Goal: Information Seeking & Learning: Understand process/instructions

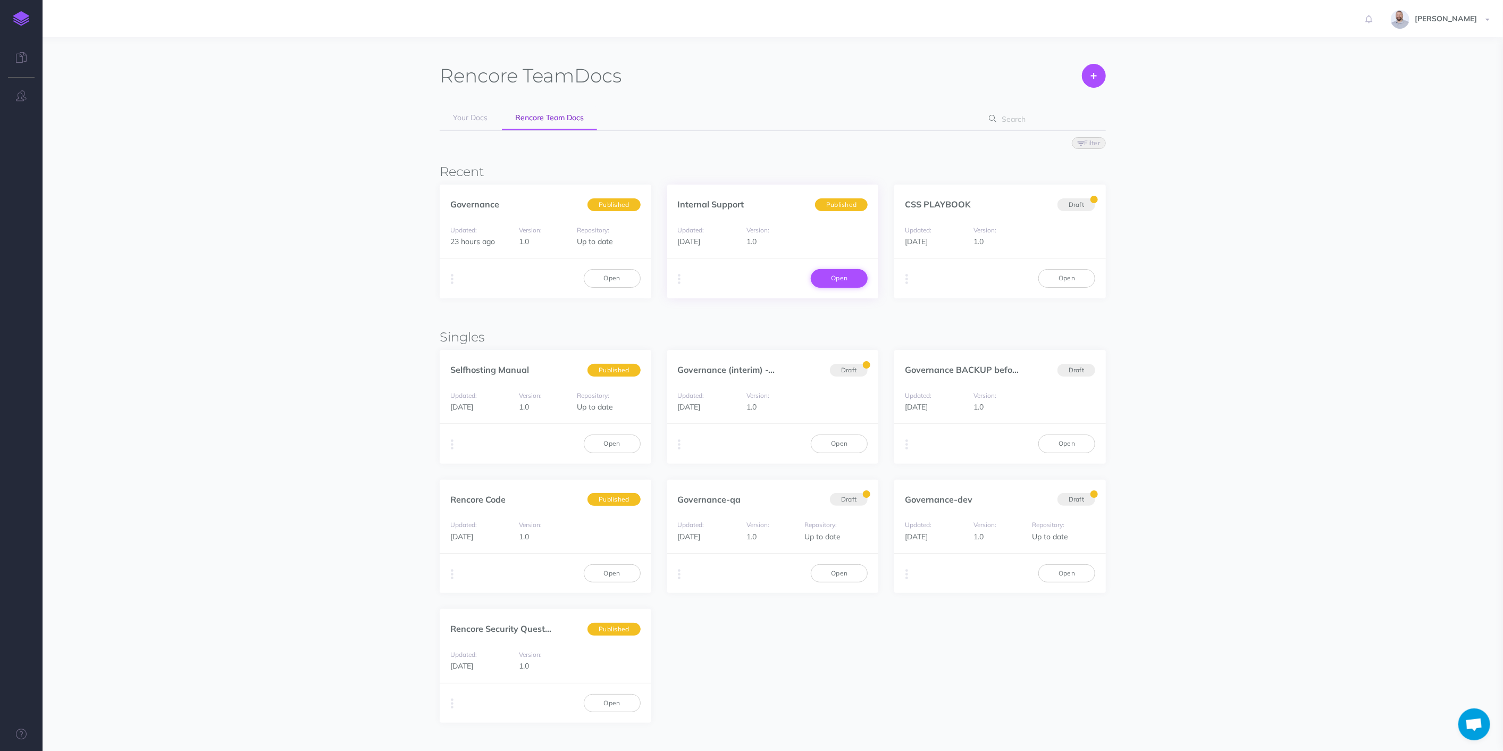
click at [861, 279] on link "Open" at bounding box center [839, 278] width 57 height 18
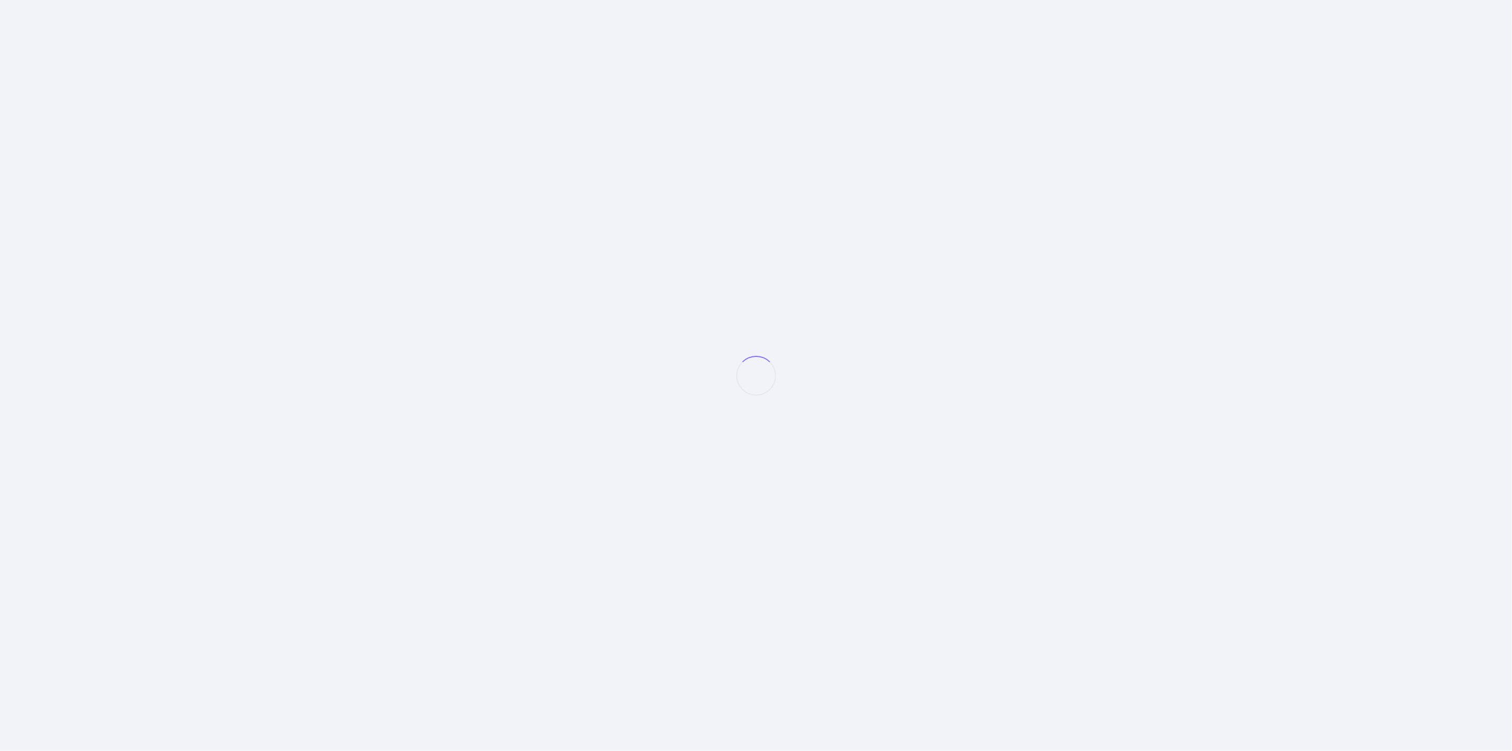
click at [838, 279] on div at bounding box center [778, 357] width 1470 height 714
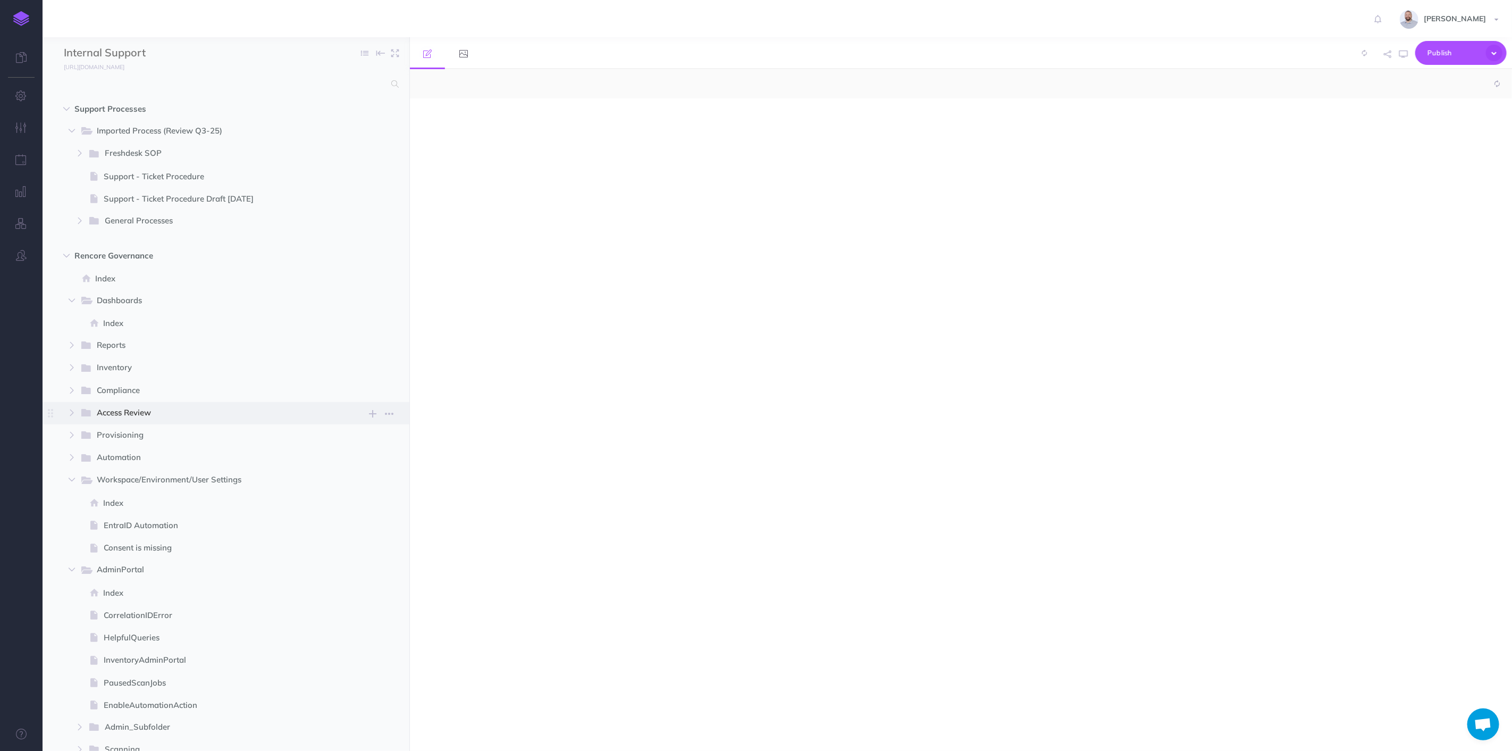
select select "null"
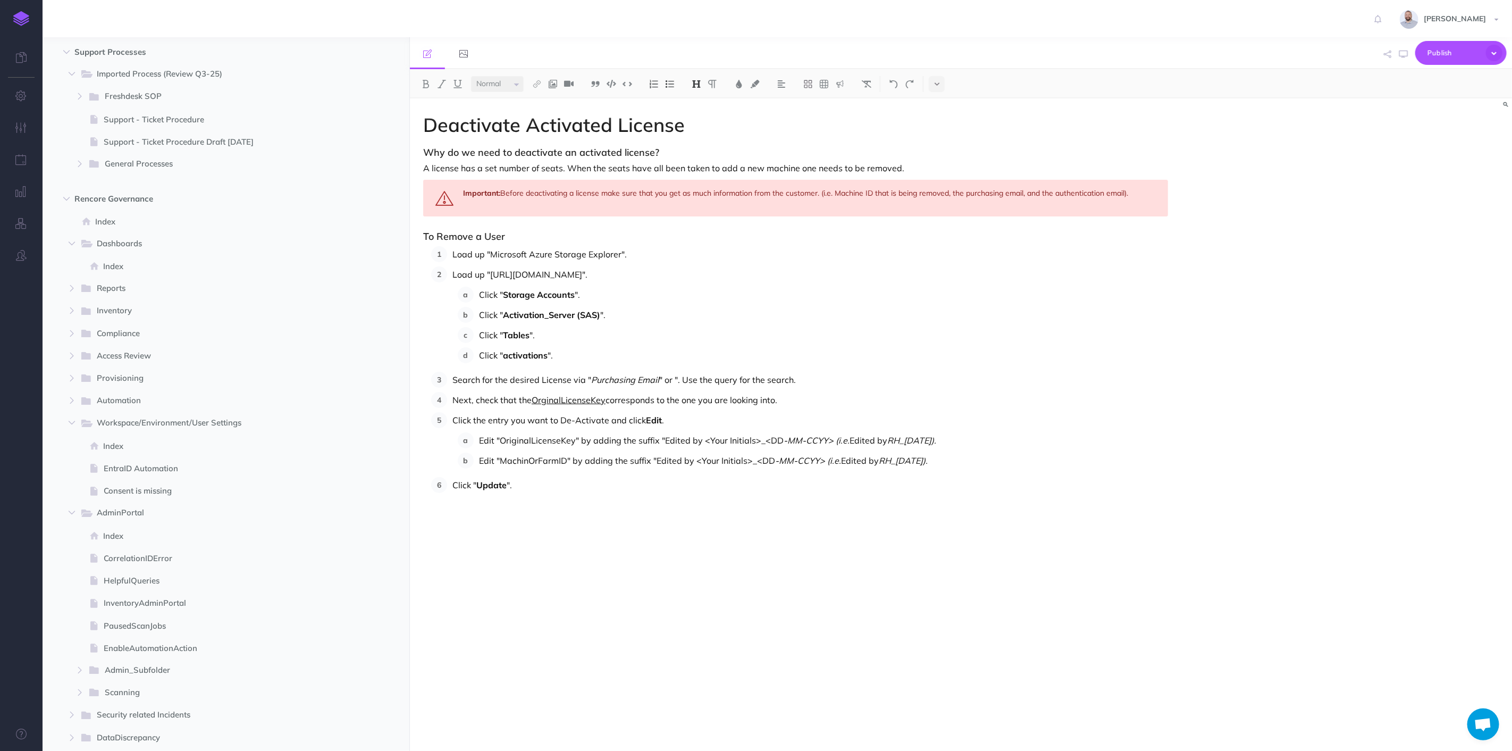
scroll to position [59, 0]
click at [68, 199] on icon "button" at bounding box center [66, 197] width 6 height 6
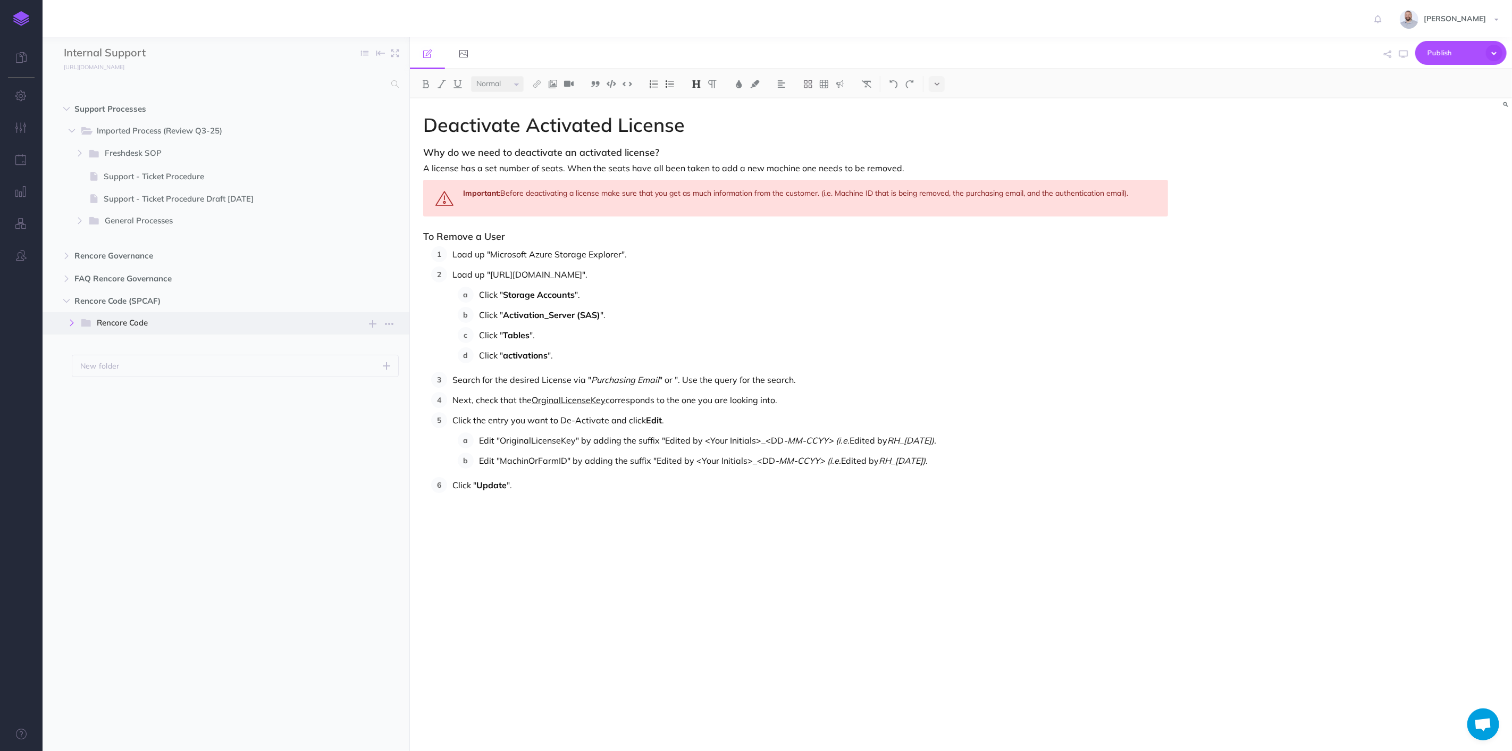
click at [70, 323] on icon "button" at bounding box center [72, 323] width 6 height 6
click at [86, 389] on button "button" at bounding box center [79, 390] width 19 height 13
click at [148, 387] on span "Order Portal" at bounding box center [217, 391] width 225 height 14
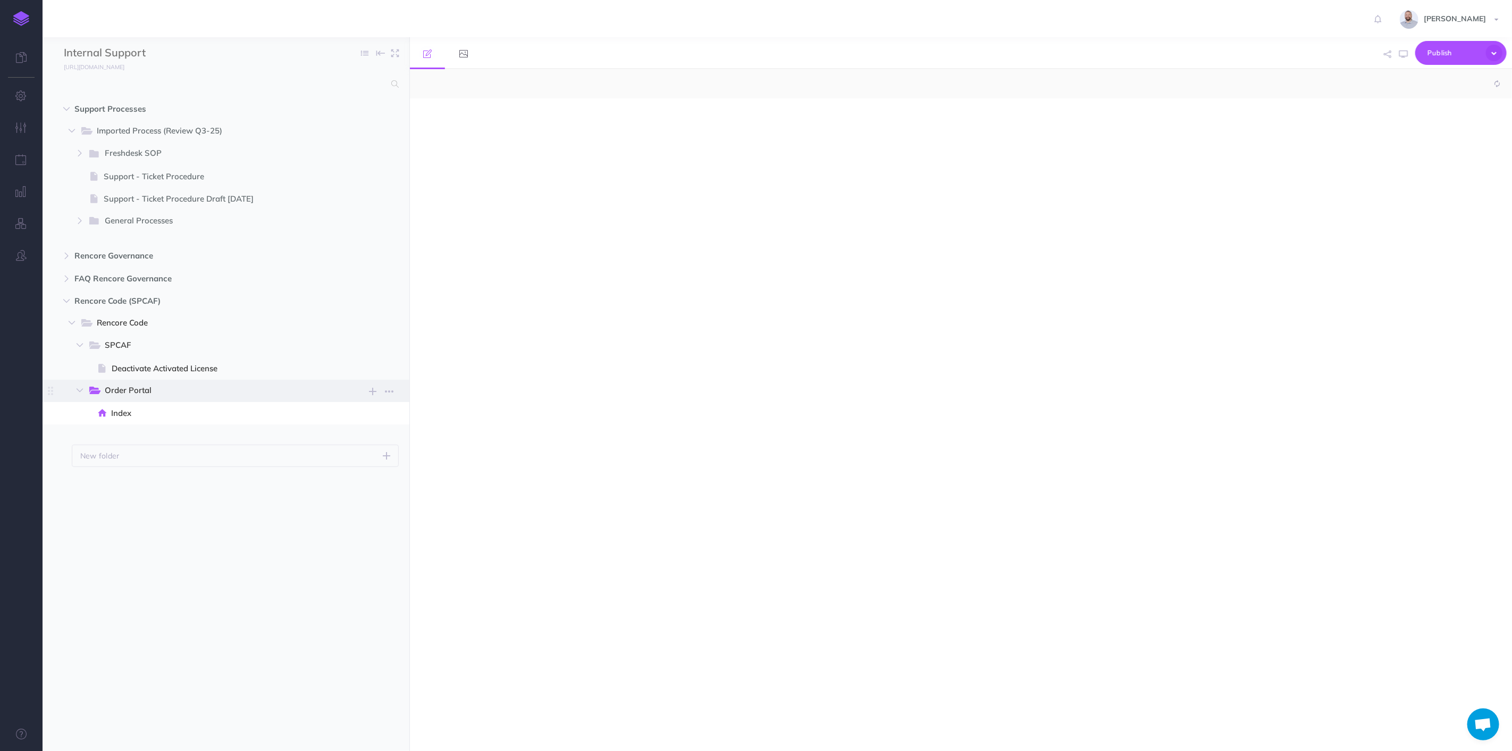
select select "null"
click at [145, 415] on span "Index" at bounding box center [228, 413] width 235 height 13
click at [113, 413] on span "Index" at bounding box center [228, 413] width 235 height 13
click at [149, 320] on span "Rencore Code" at bounding box center [213, 323] width 233 height 14
select select "null"
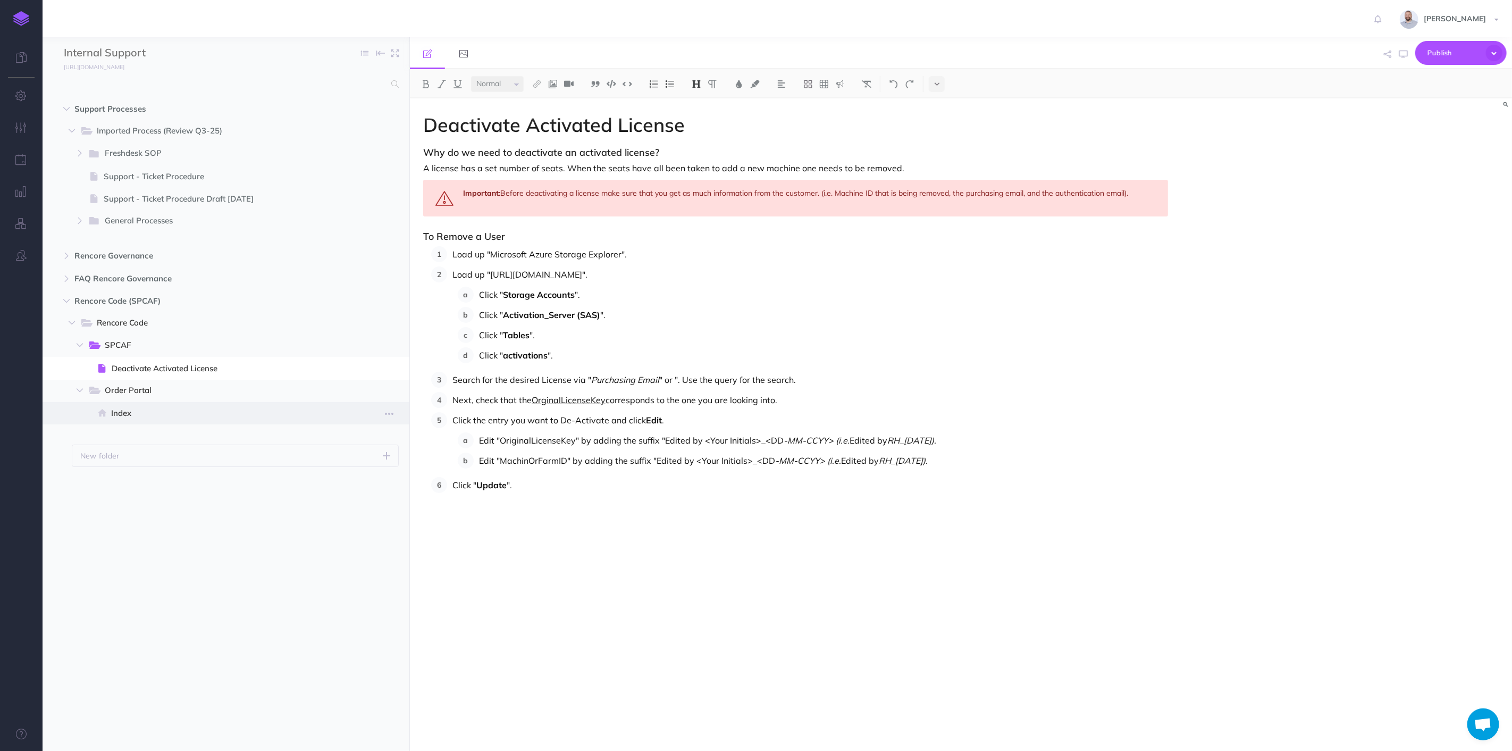
click at [161, 407] on span "Index" at bounding box center [228, 413] width 235 height 13
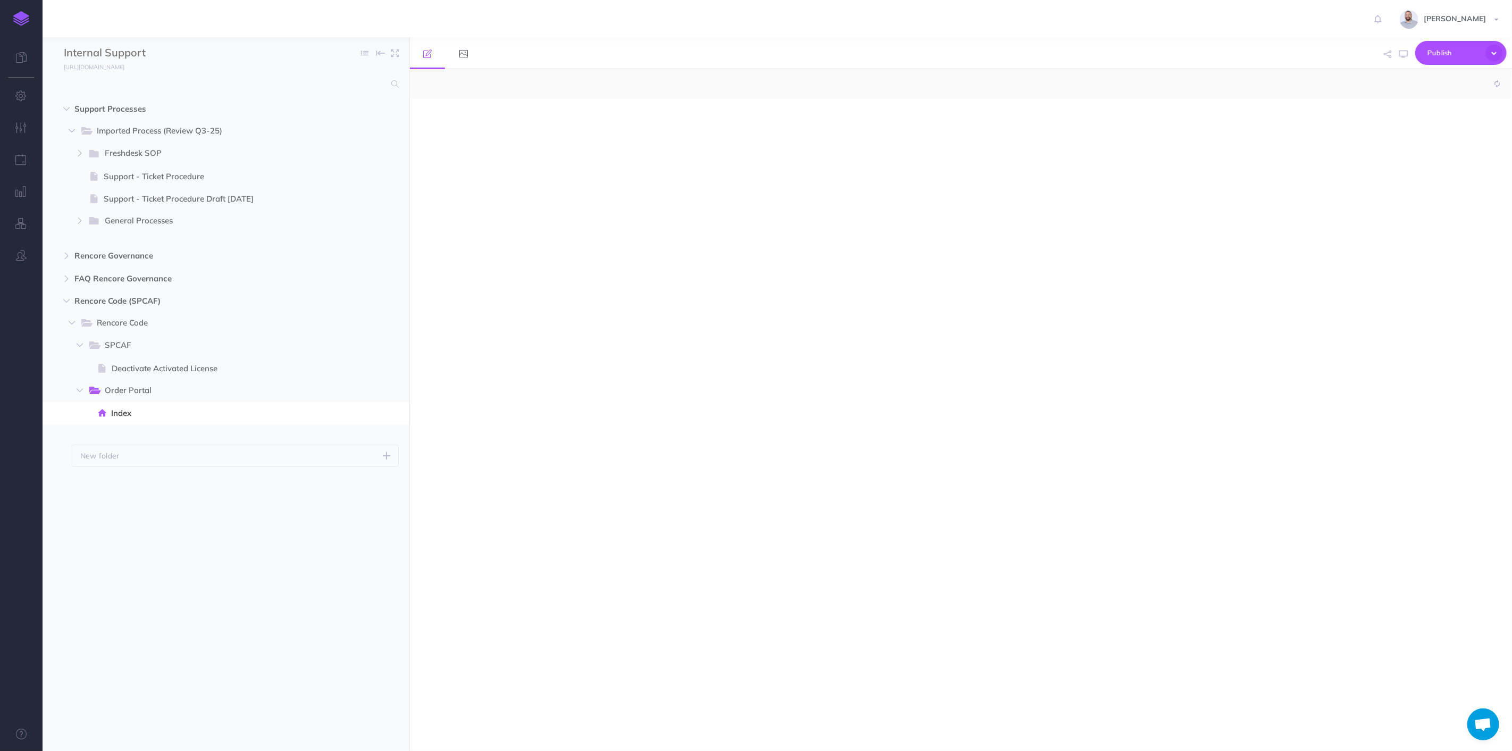
select select "null"
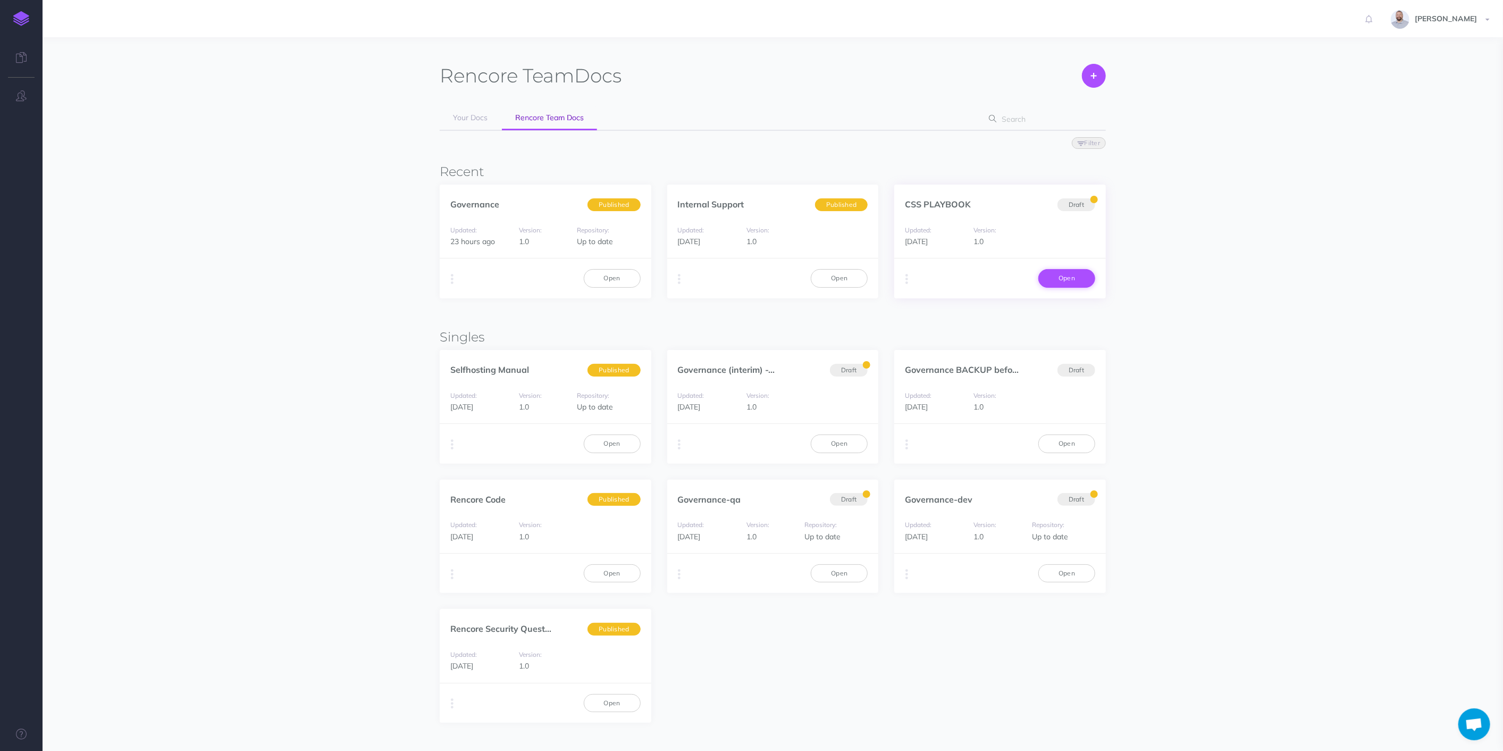
click at [1065, 278] on link "Open" at bounding box center [1067, 278] width 57 height 18
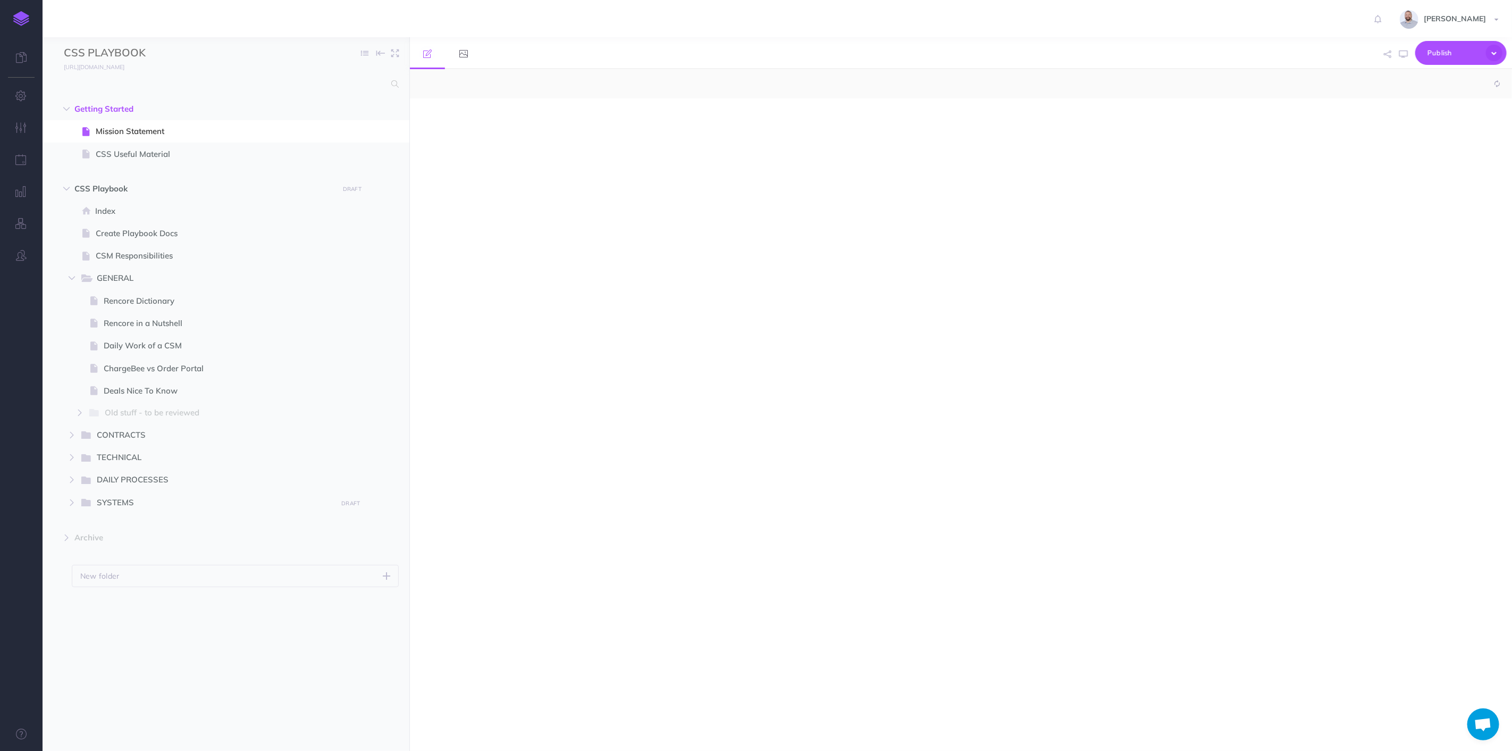
select select "null"
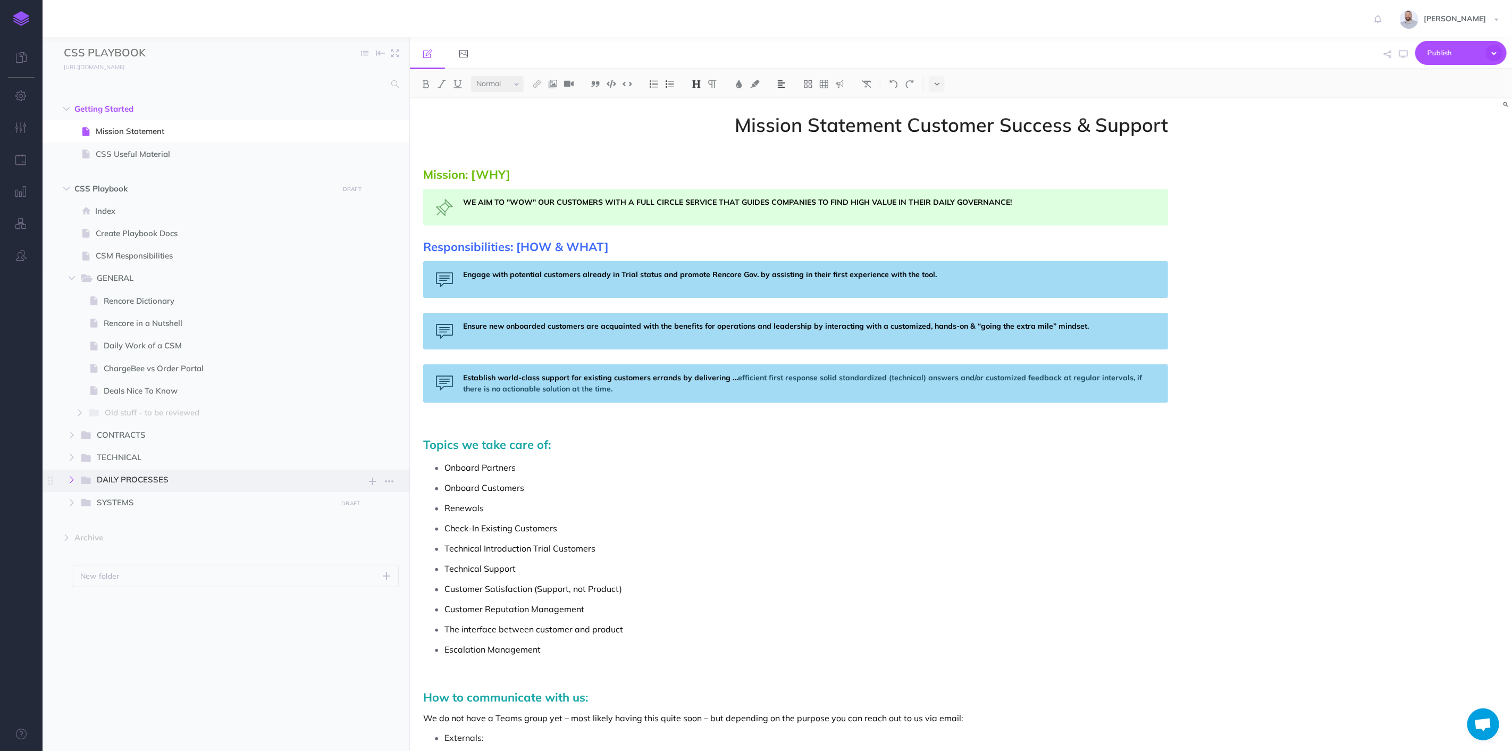
click at [70, 479] on icon "button" at bounding box center [72, 479] width 6 height 6
click at [135, 526] on span "SPCAF + ORDER PORTAL" at bounding box center [217, 526] width 225 height 14
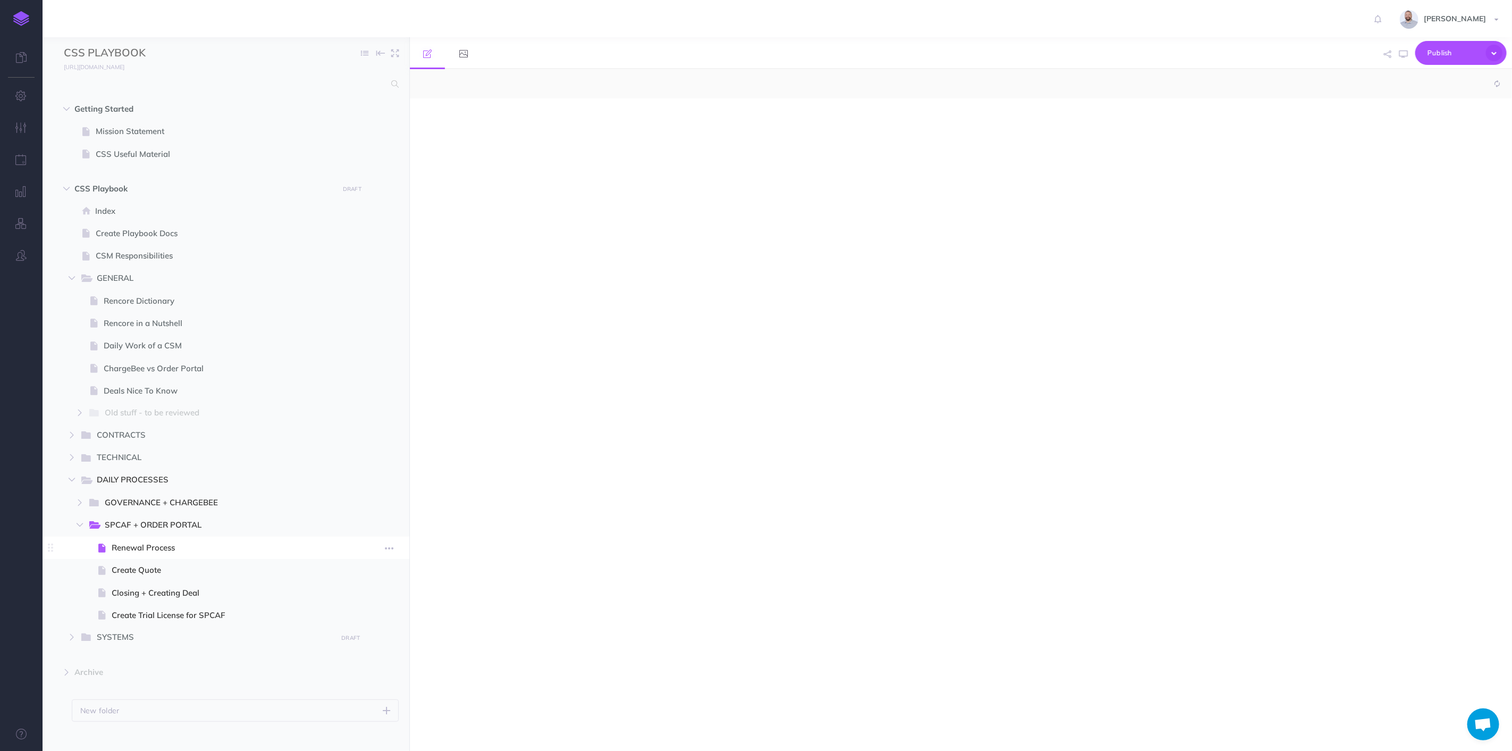
select select "null"
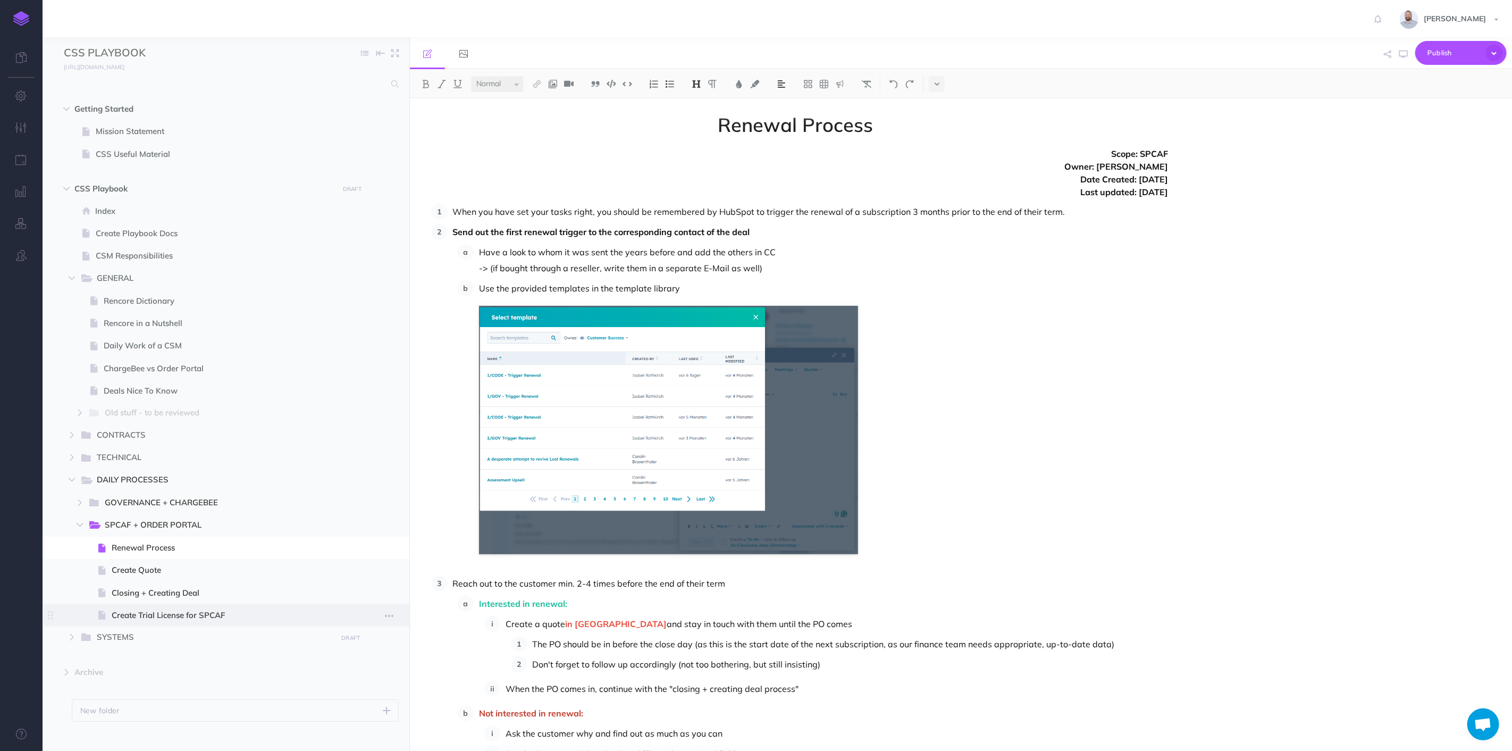
click at [222, 614] on span "Create Trial License for SPCAF" at bounding box center [229, 615] width 234 height 13
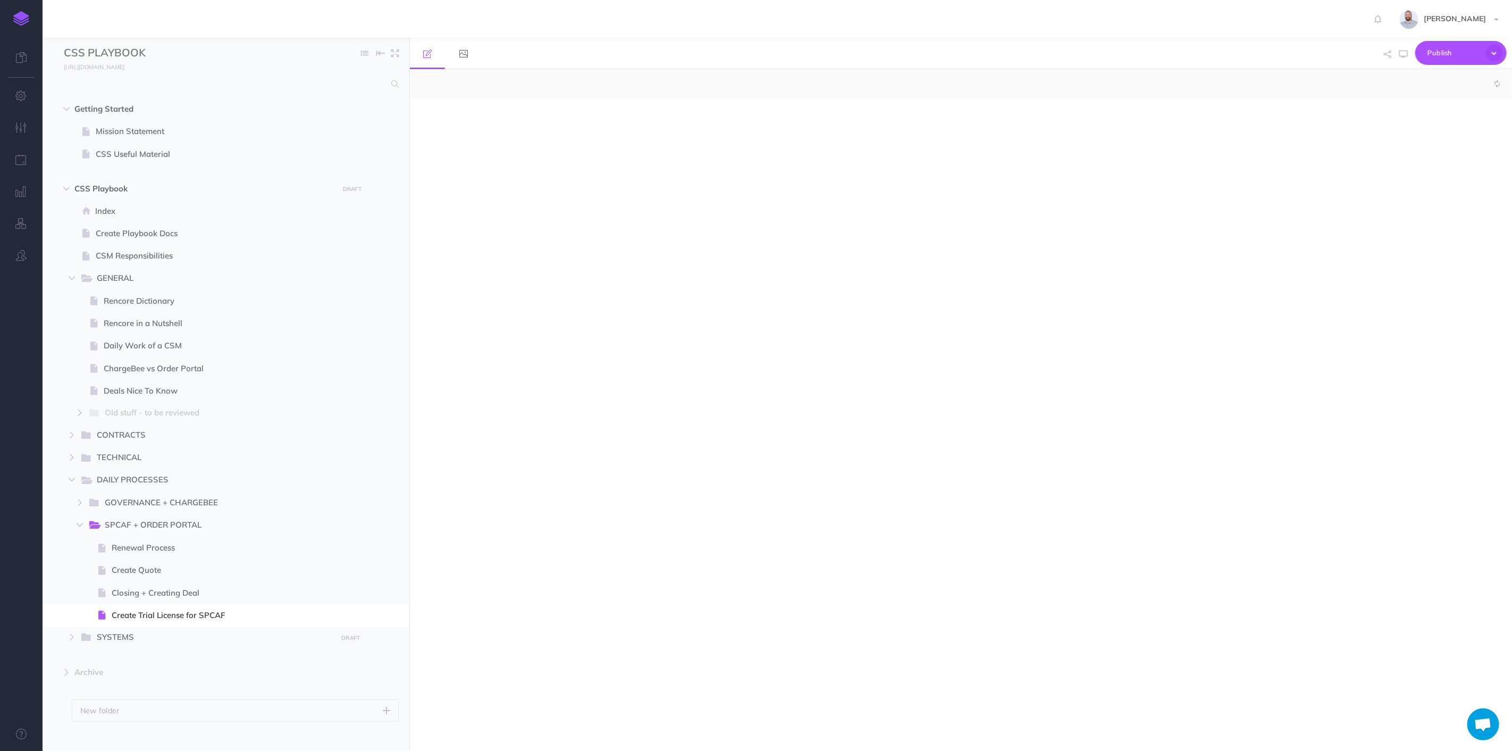
select select "null"
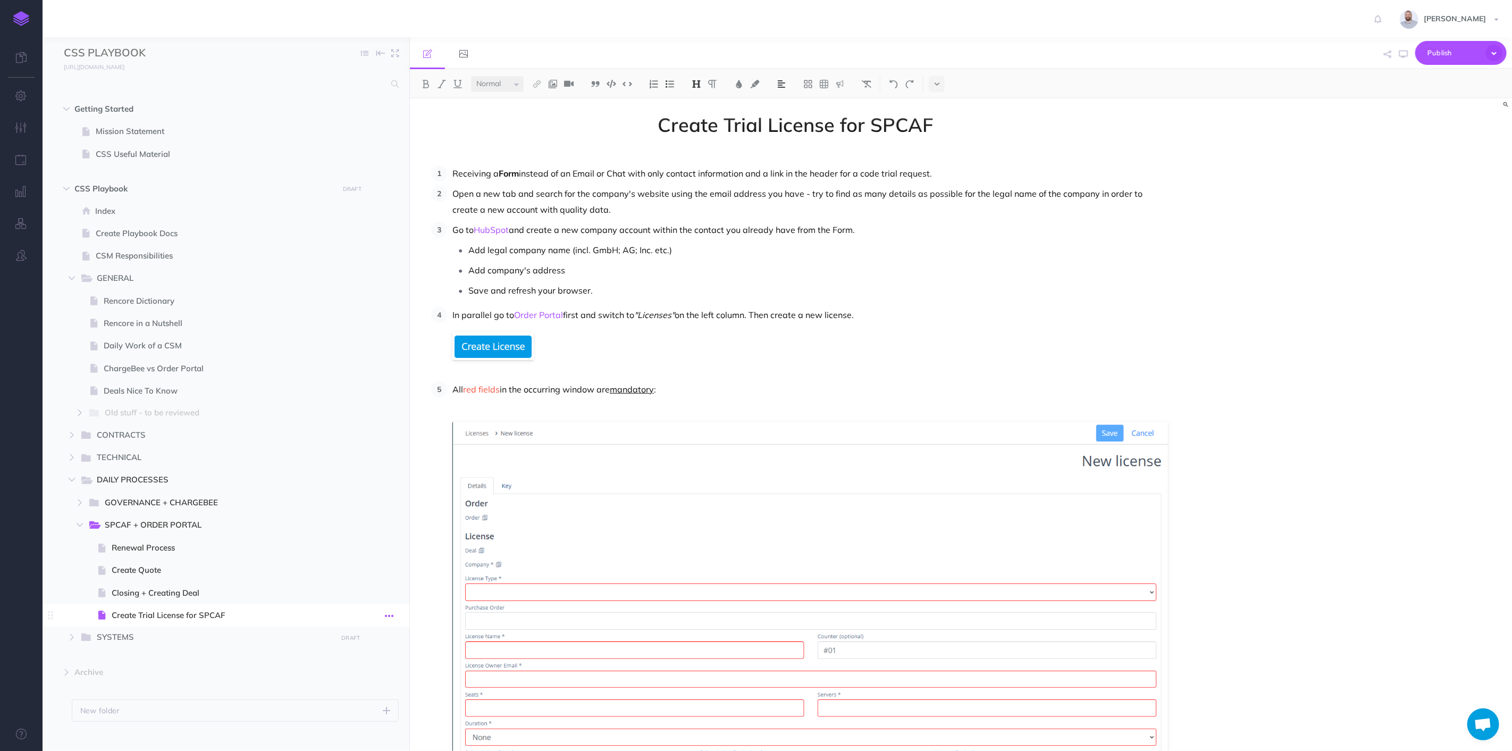
click at [392, 614] on icon "button" at bounding box center [389, 615] width 9 height 13
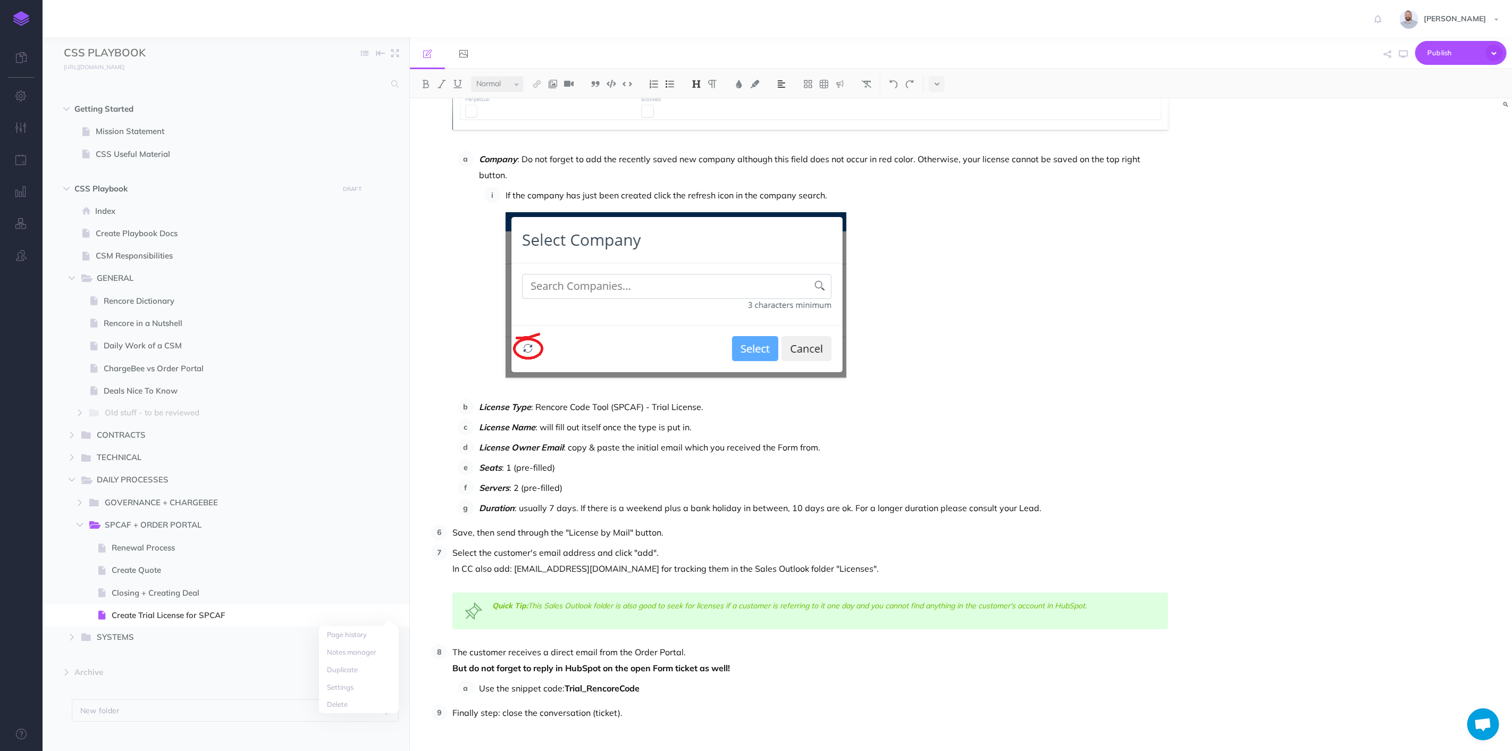
scroll to position [683, 0]
click at [941, 82] on button at bounding box center [937, 84] width 16 height 16
click at [938, 181] on img at bounding box center [937, 182] width 10 height 6
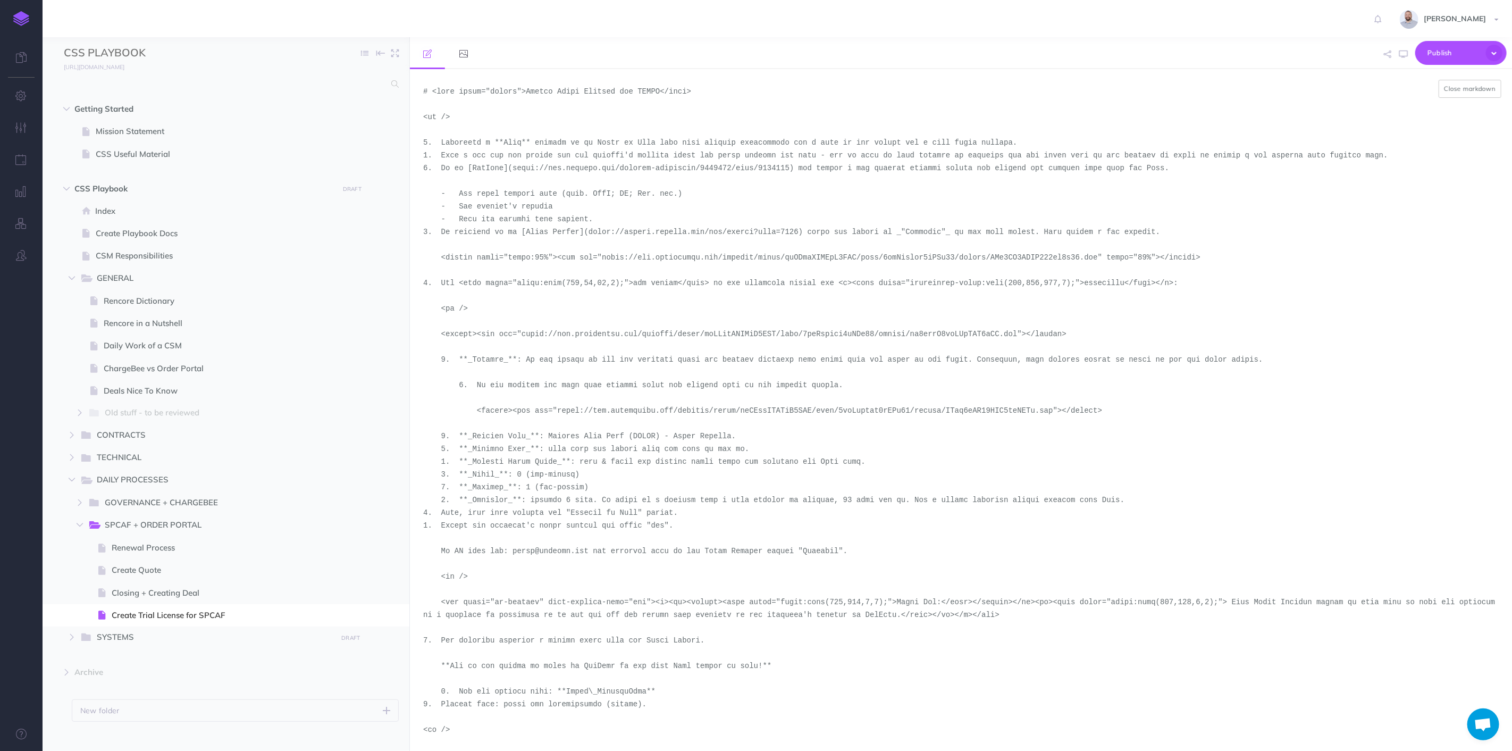
click at [784, 128] on textarea at bounding box center [961, 410] width 1102 height 682
click at [154, 538] on span at bounding box center [226, 548] width 367 height 22
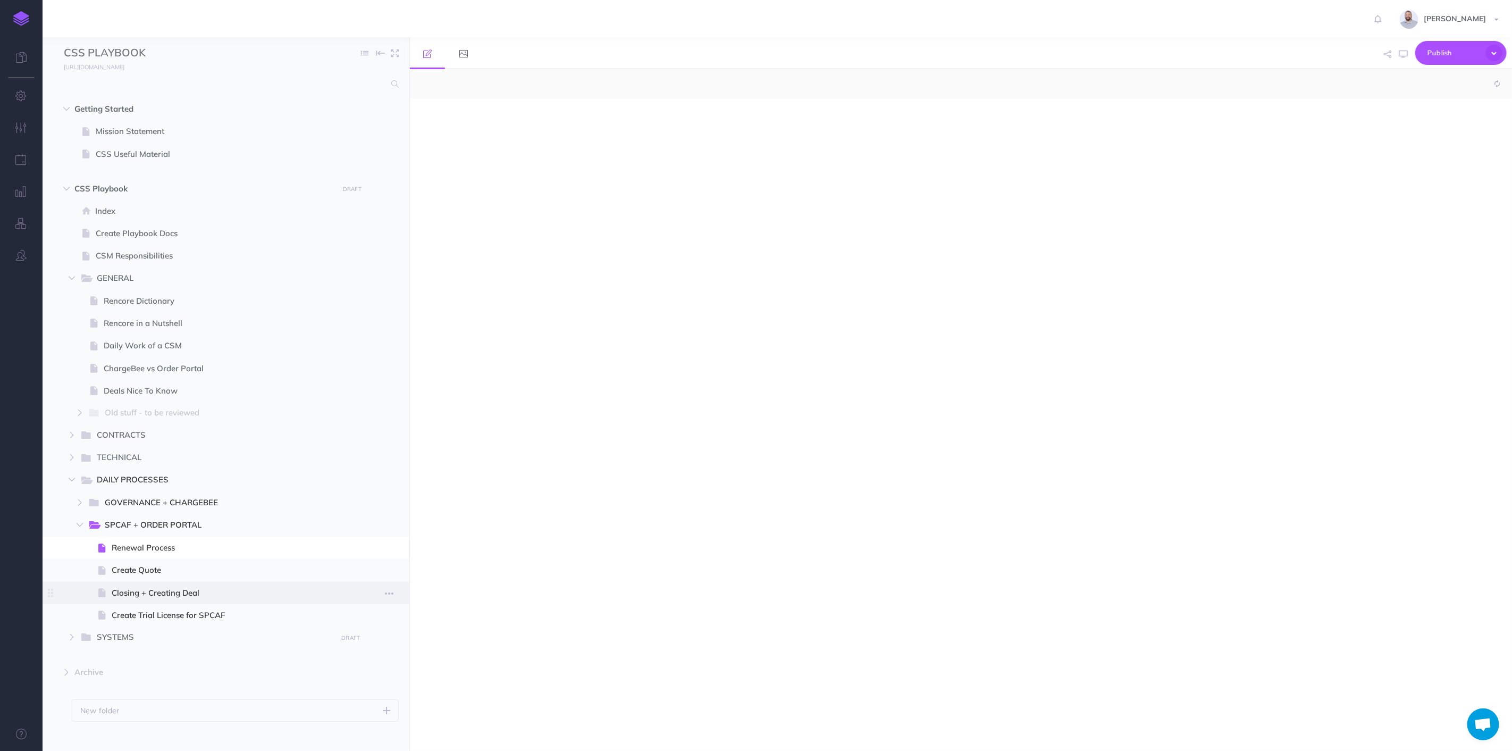
select select "null"
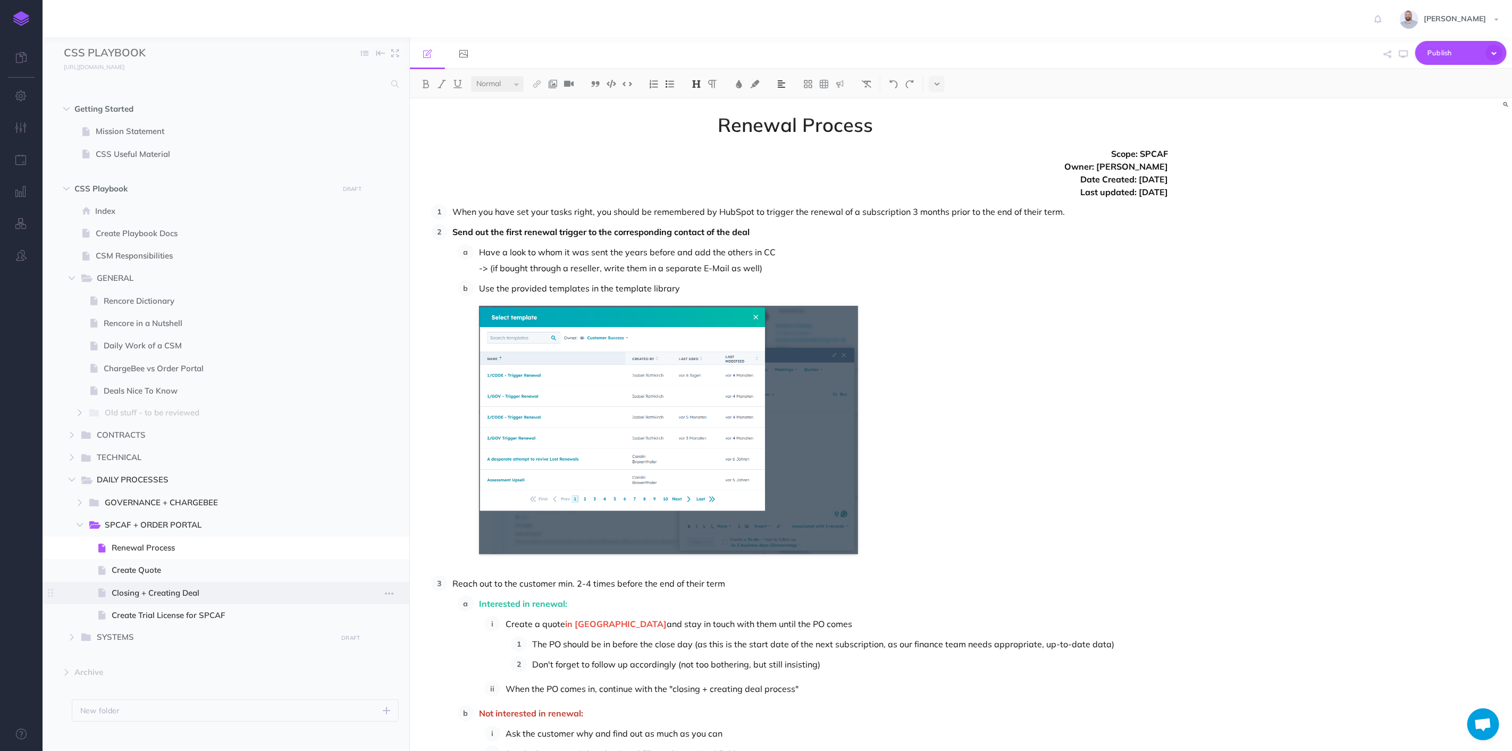
click at [159, 592] on span "Closing + Creating Deal" at bounding box center [229, 593] width 234 height 13
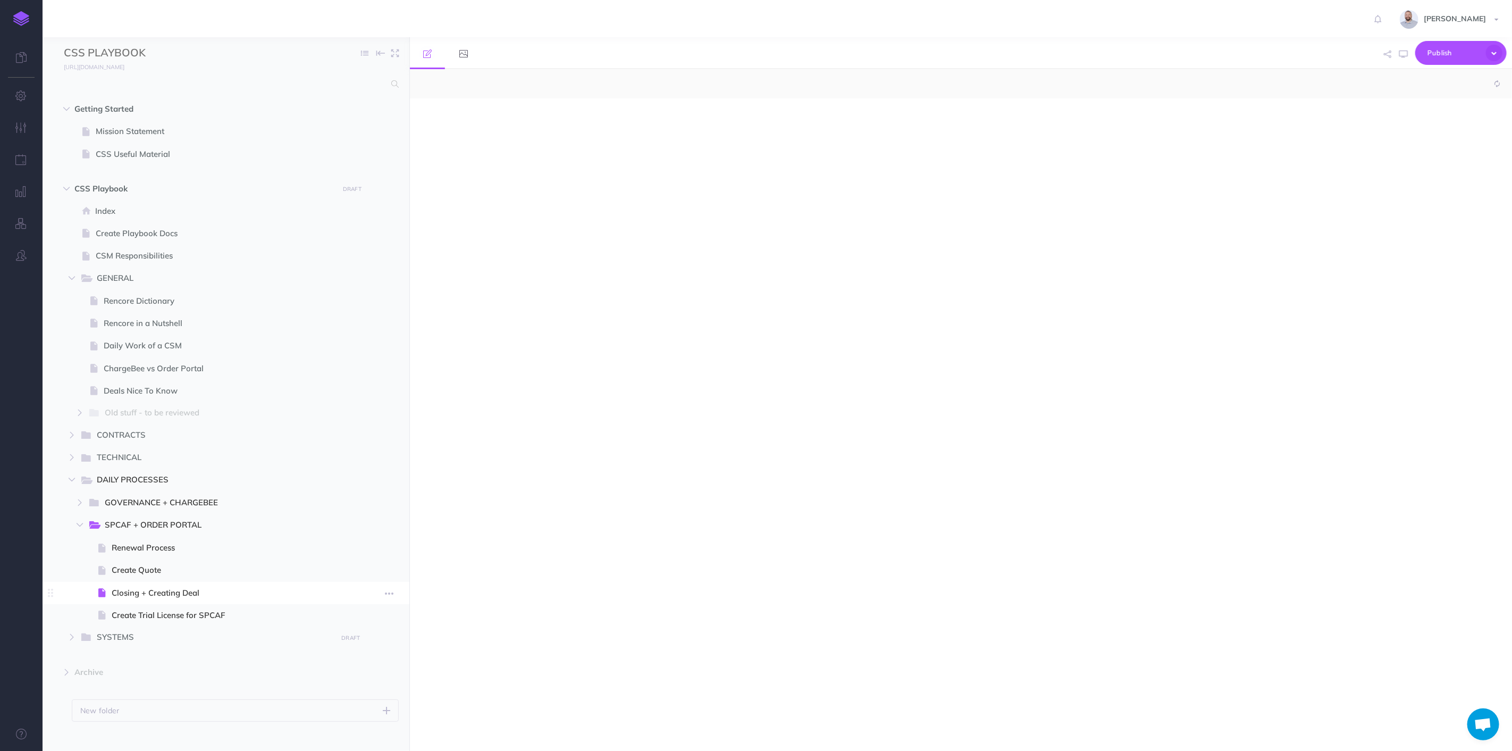
select select "null"
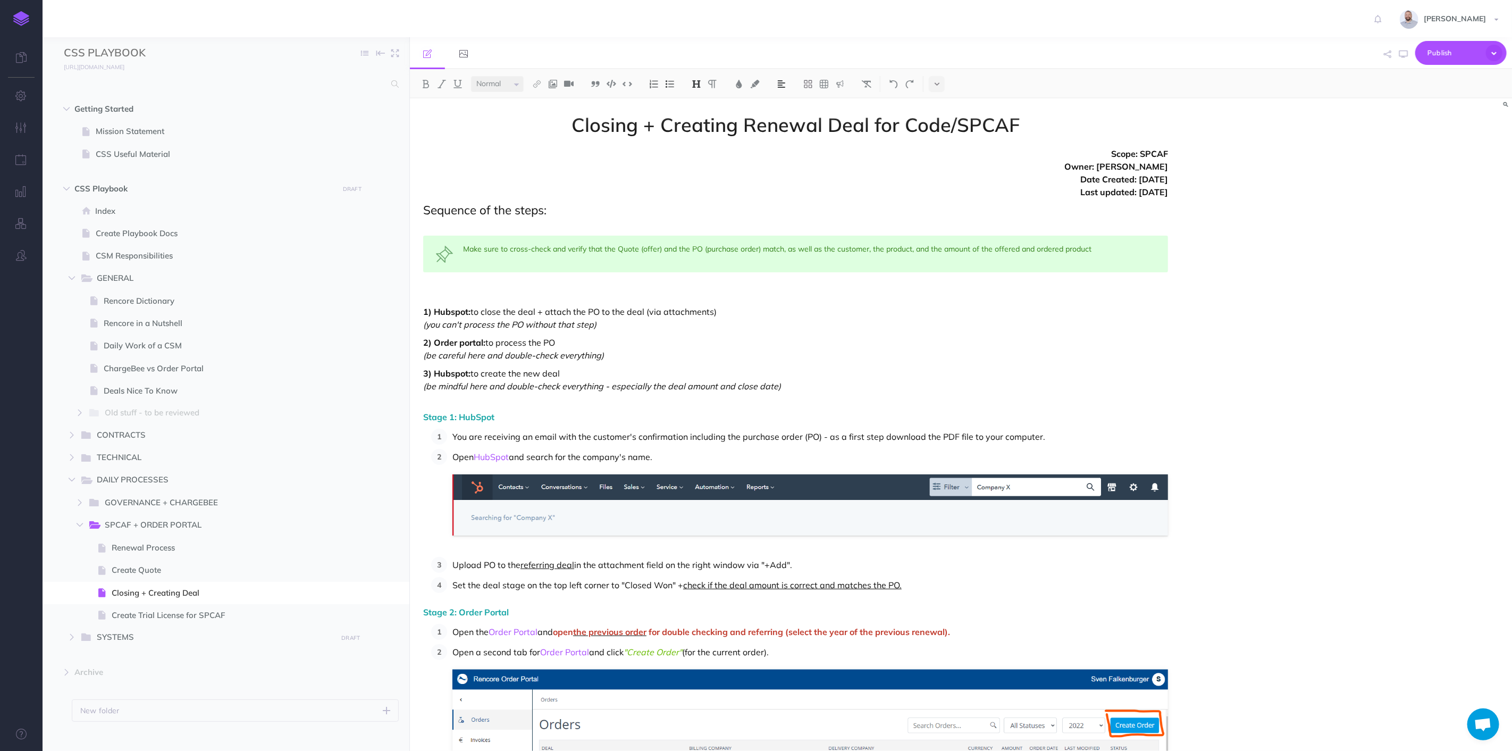
click at [27, 16] on img at bounding box center [21, 18] width 16 height 15
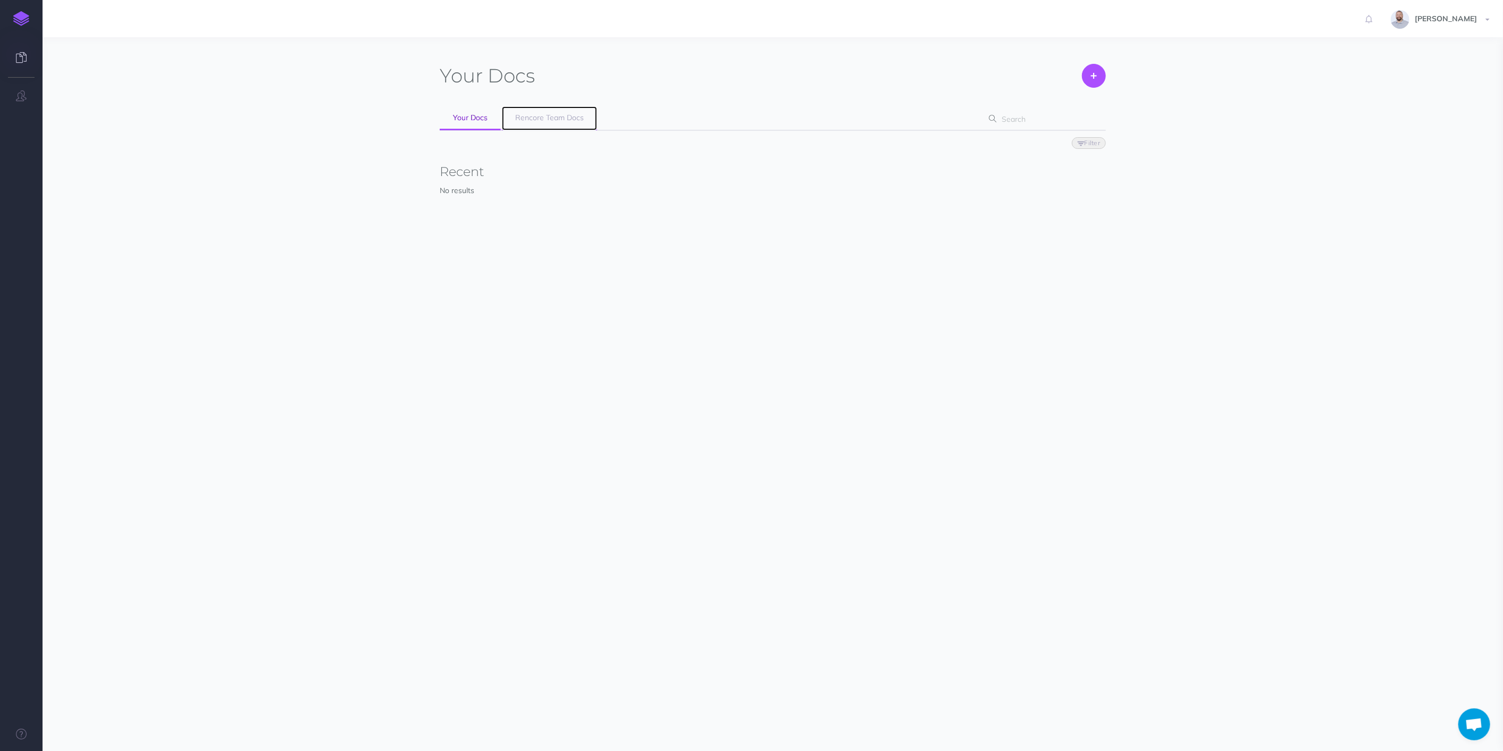
click at [545, 120] on span "Rencore Team Docs" at bounding box center [549, 118] width 69 height 10
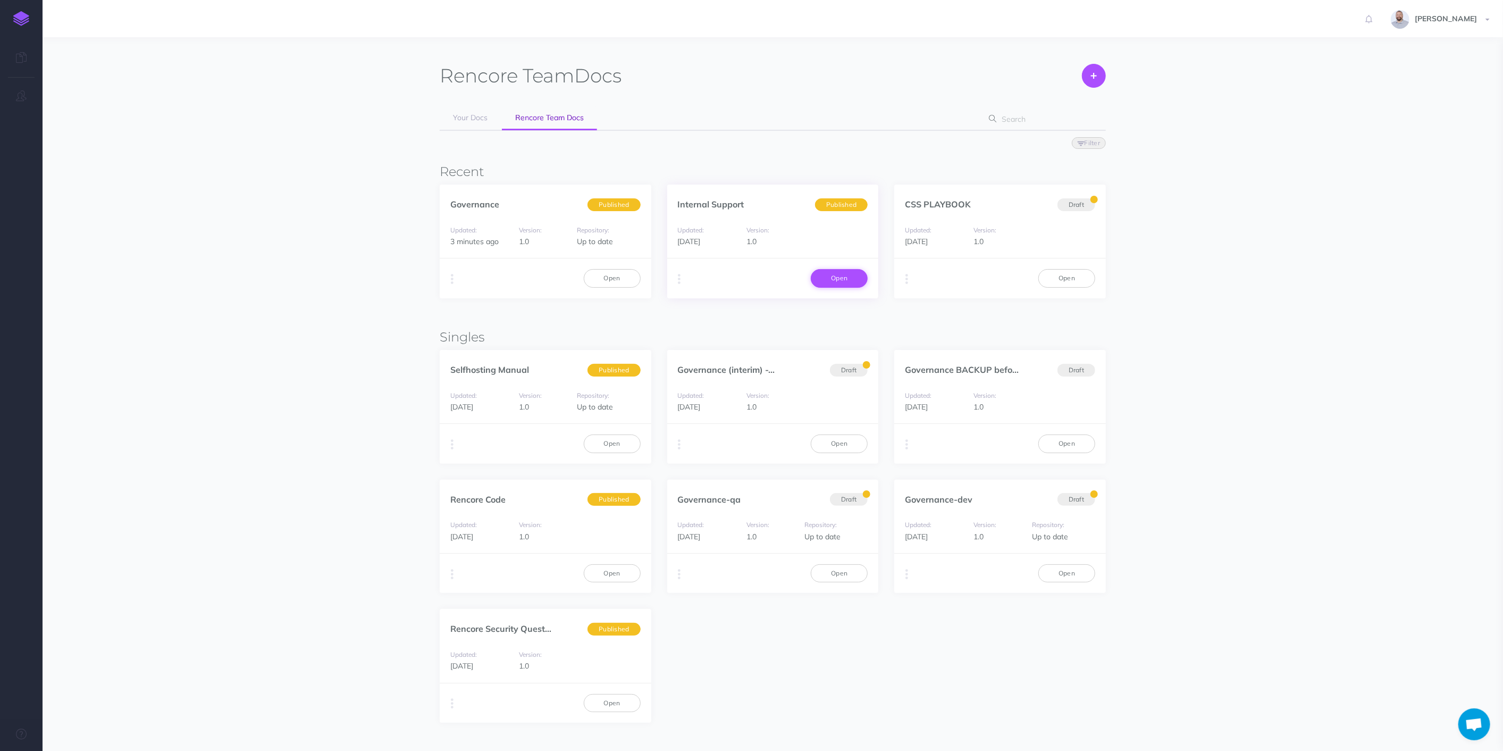
click at [839, 272] on link "Open" at bounding box center [839, 278] width 57 height 18
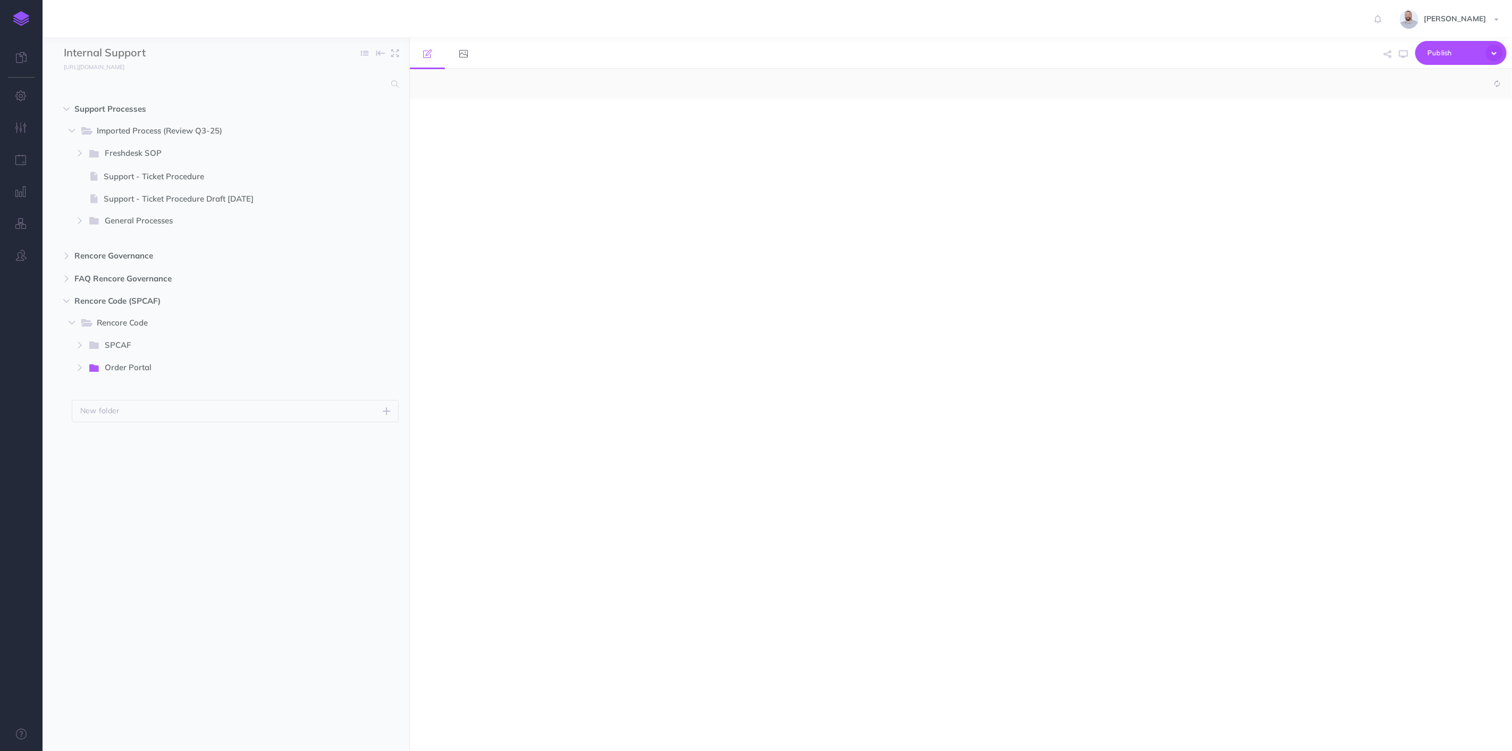
select select "null"
click at [370, 387] on icon "button" at bounding box center [373, 391] width 7 height 13
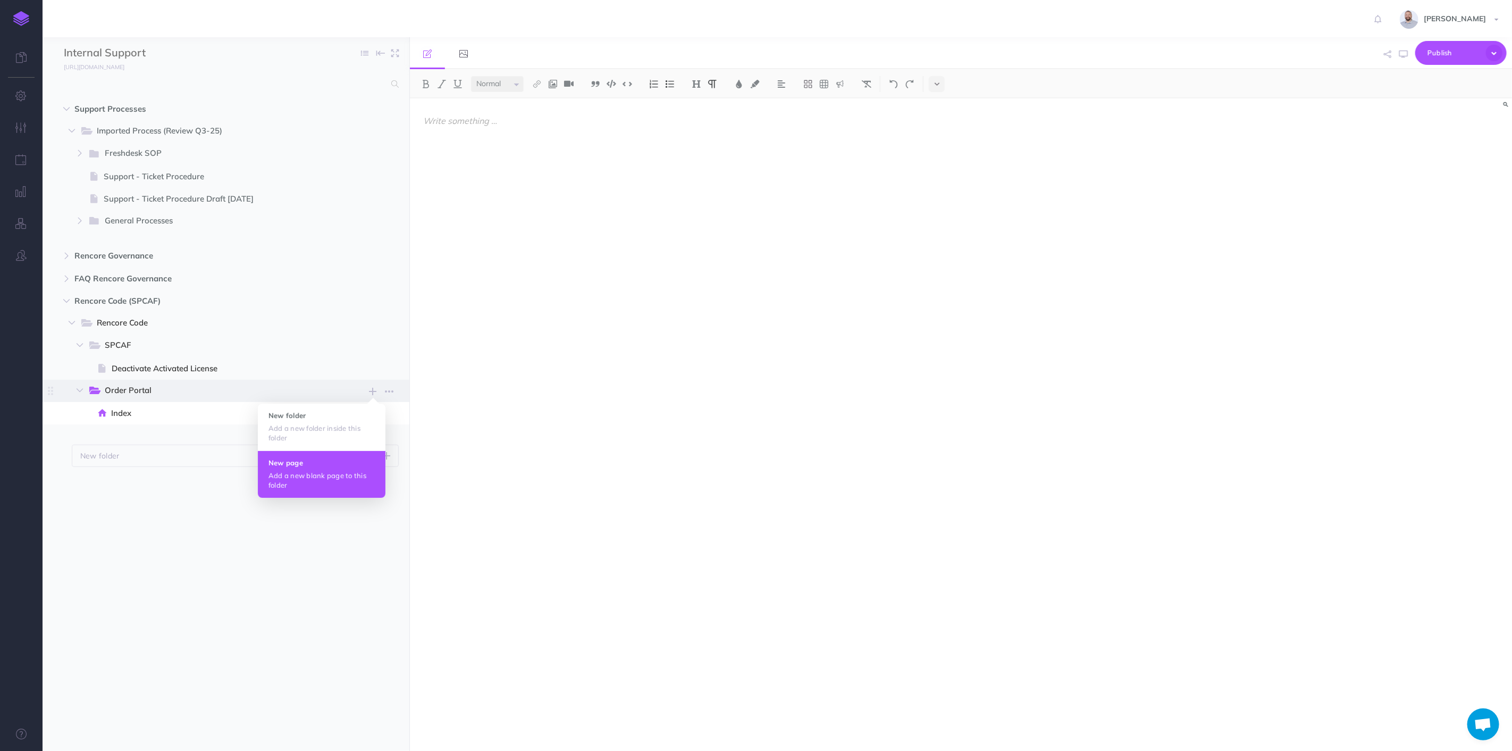
click at [325, 465] on h4 "New page" at bounding box center [322, 462] width 106 height 7
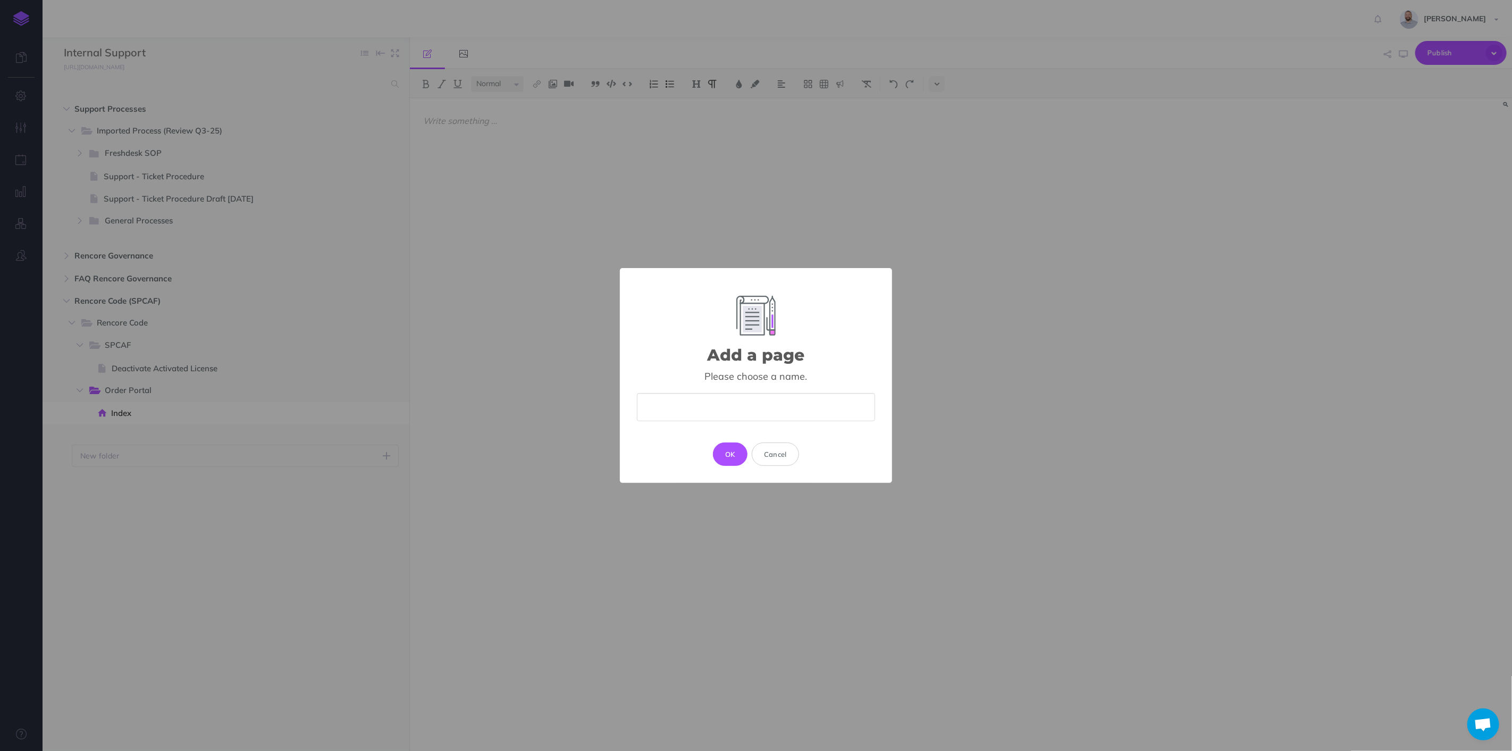
click at [656, 401] on input "text" at bounding box center [756, 407] width 238 height 28
type input "Create a Trial License"
click at [727, 450] on button "OK" at bounding box center [730, 453] width 35 height 23
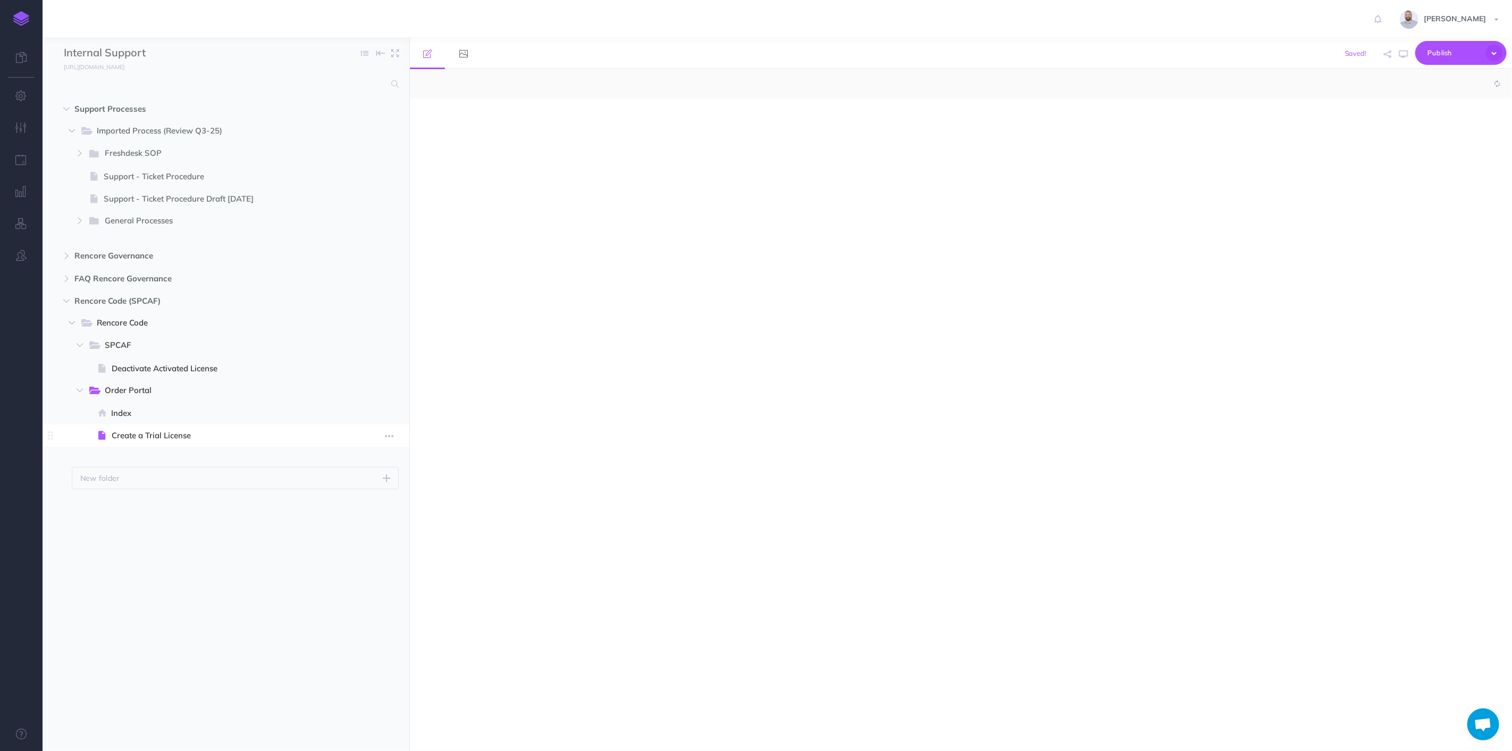
select select "null"
click at [866, 261] on div at bounding box center [796, 419] width 772 height 642
click at [934, 83] on button at bounding box center [937, 84] width 16 height 16
click at [945, 180] on button at bounding box center [937, 182] width 16 height 16
click at [885, 119] on textarea at bounding box center [961, 410] width 1102 height 682
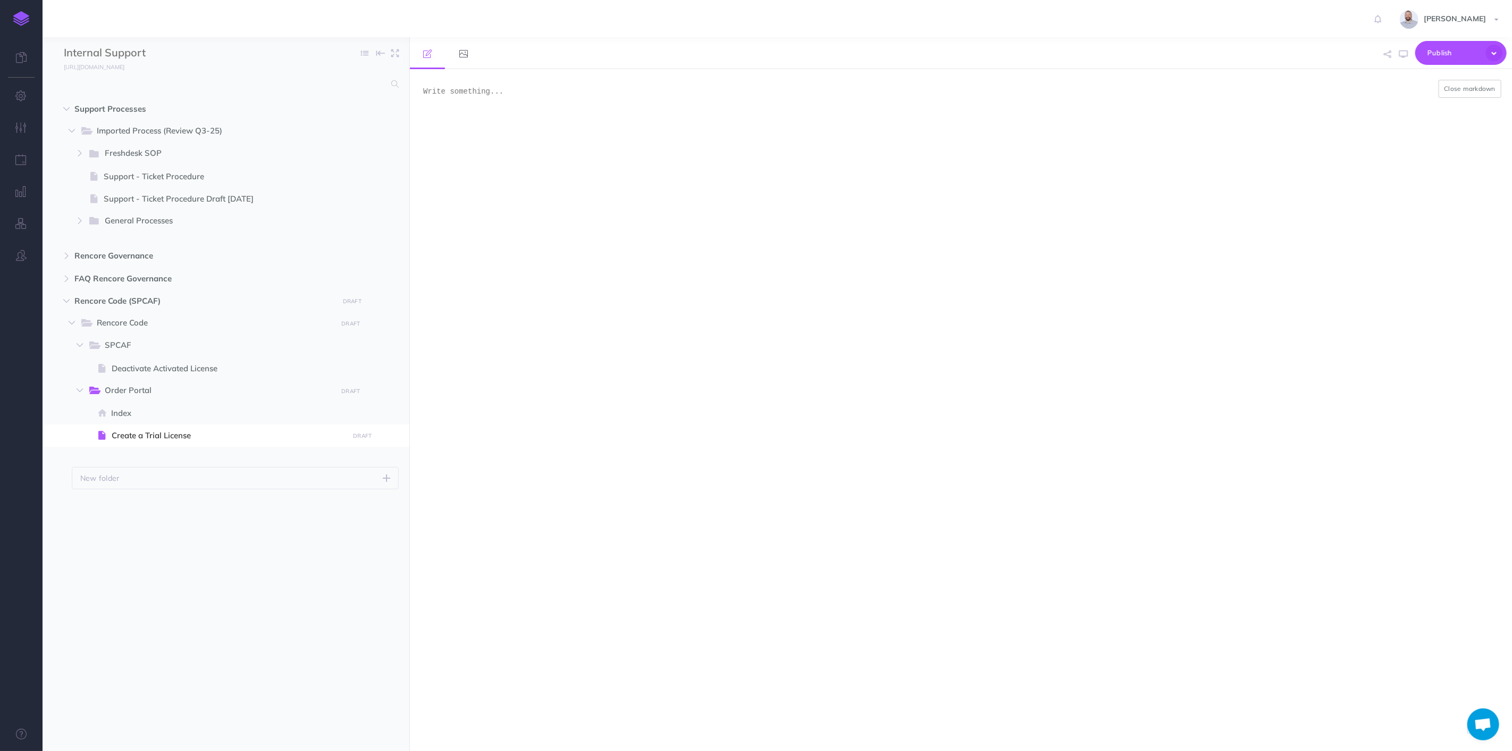
paste textarea "# <span align="center">Create Trial License for SPCAF</span> <br /> 1. Receivin…"
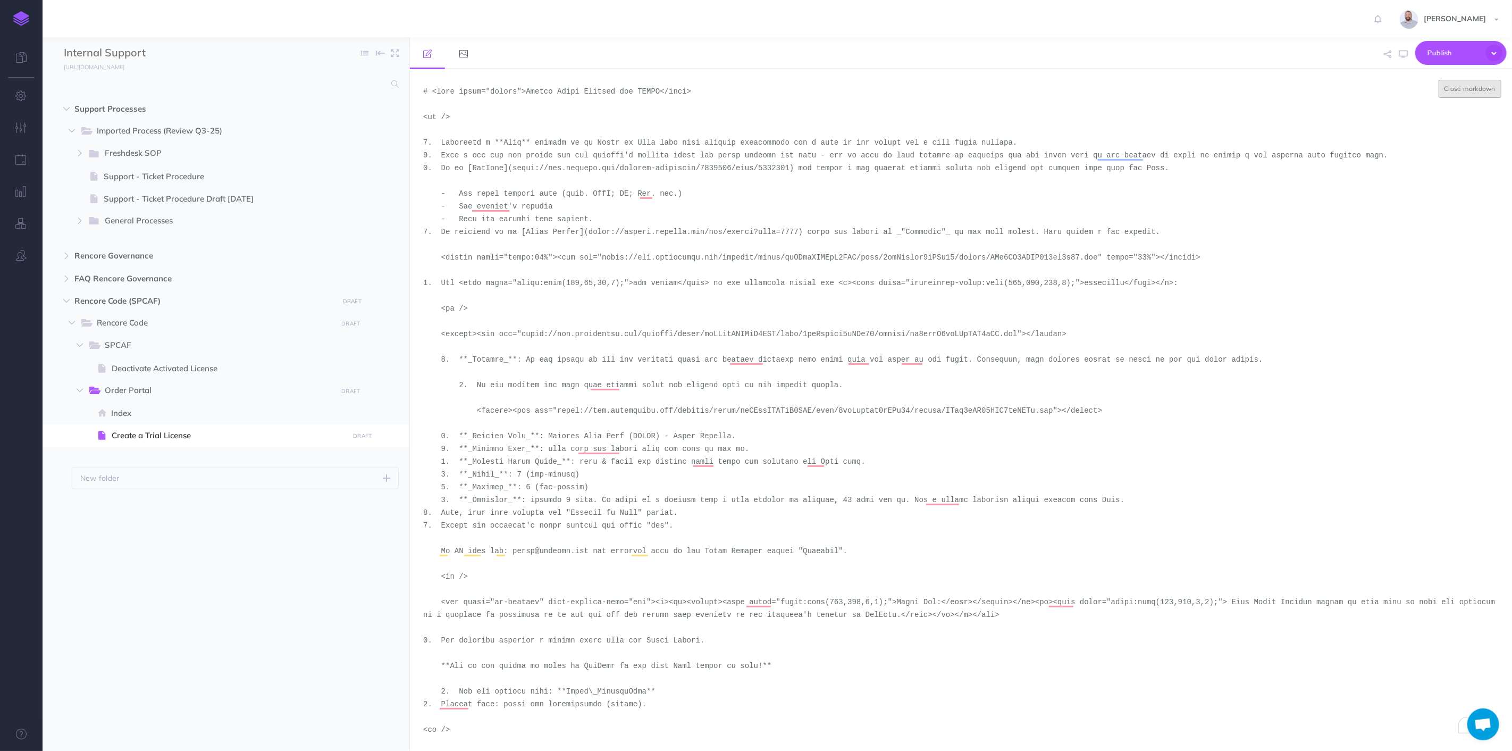
type textarea "# <span align="center">Create Trial License for SPCAF</span> <br /> 1. Receivin…"
click at [1469, 91] on button "Close markdown" at bounding box center [1470, 89] width 63 height 18
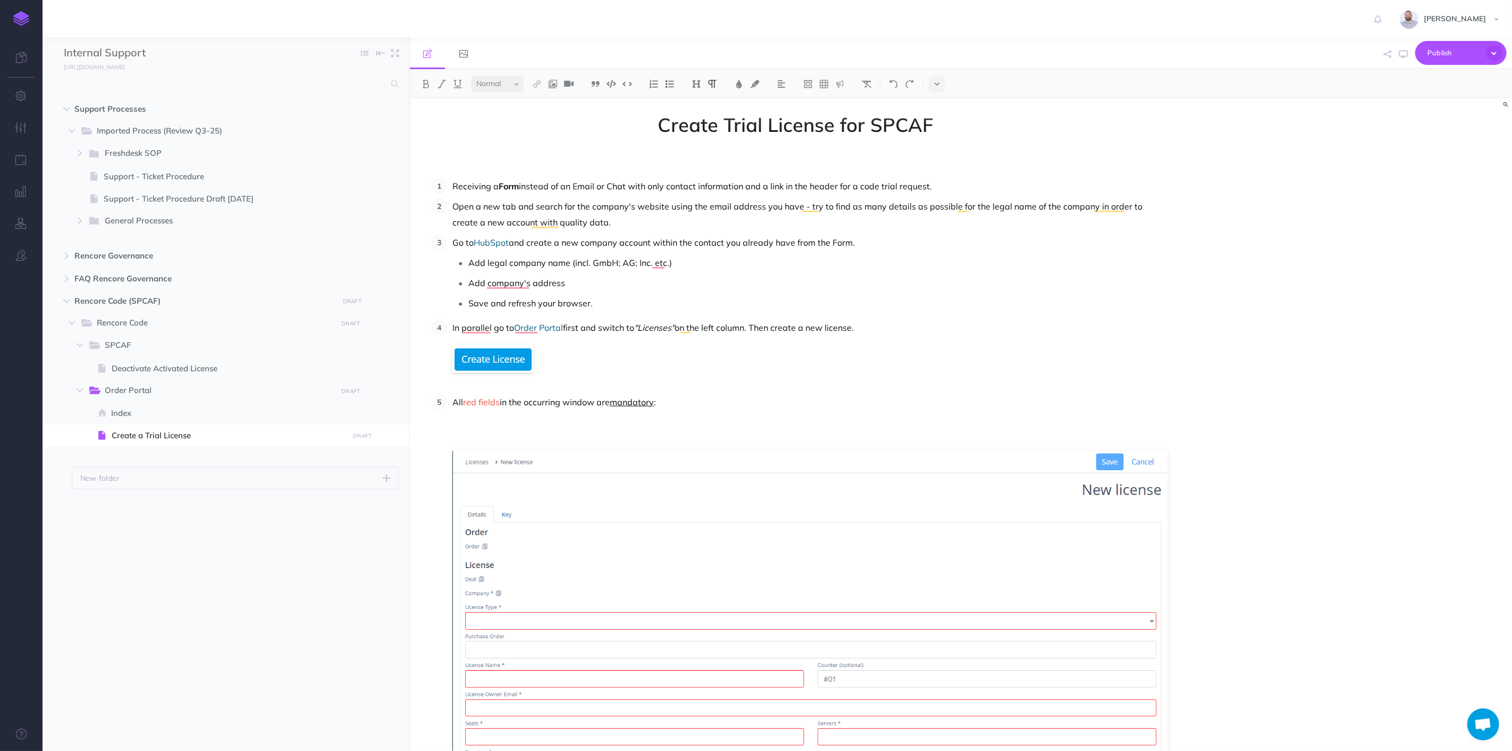
click at [796, 160] on p "To enrich screen reader interactions, please activate Accessibility in Grammarl…" at bounding box center [795, 160] width 745 height 26
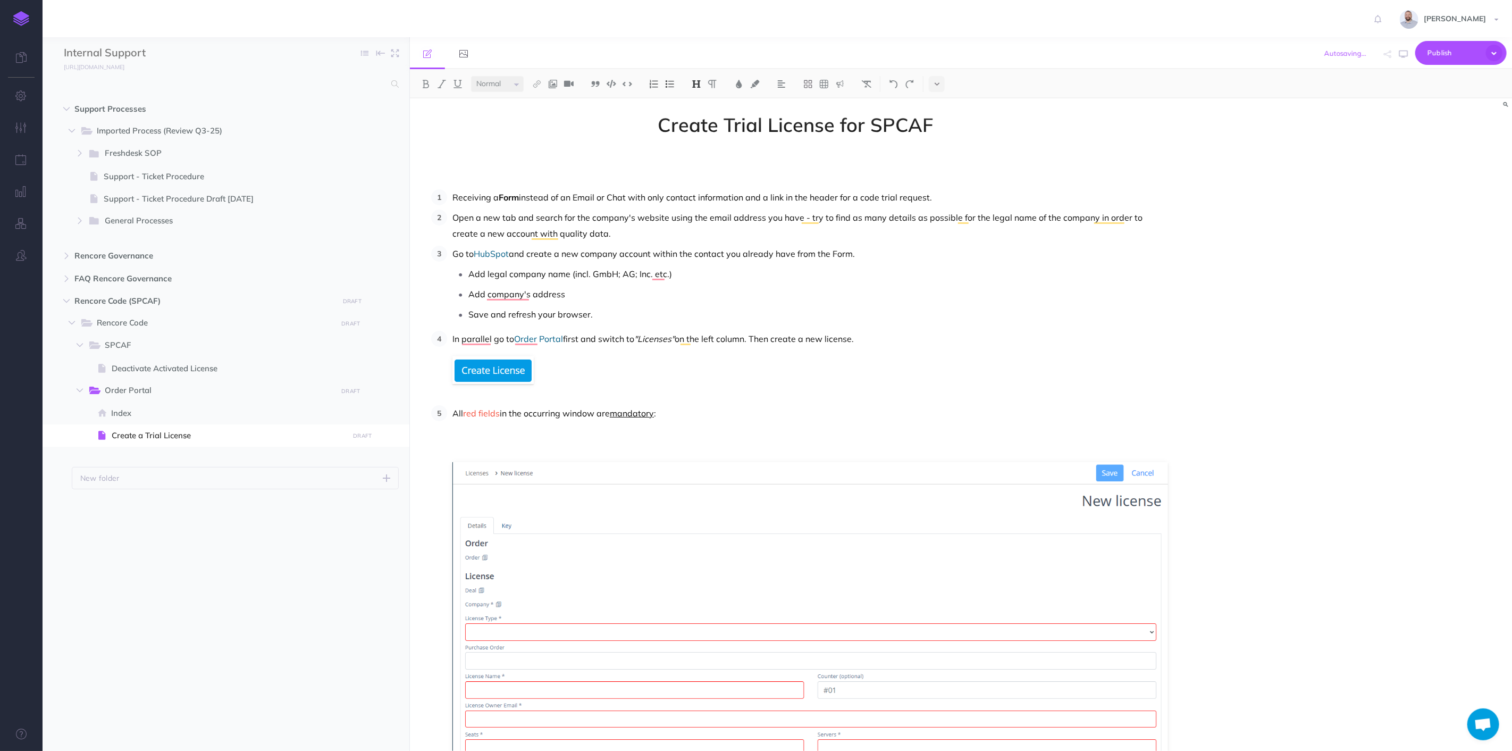
click at [798, 160] on h1 "Create Trial License for SPCAF" at bounding box center [795, 145] width 745 height 63
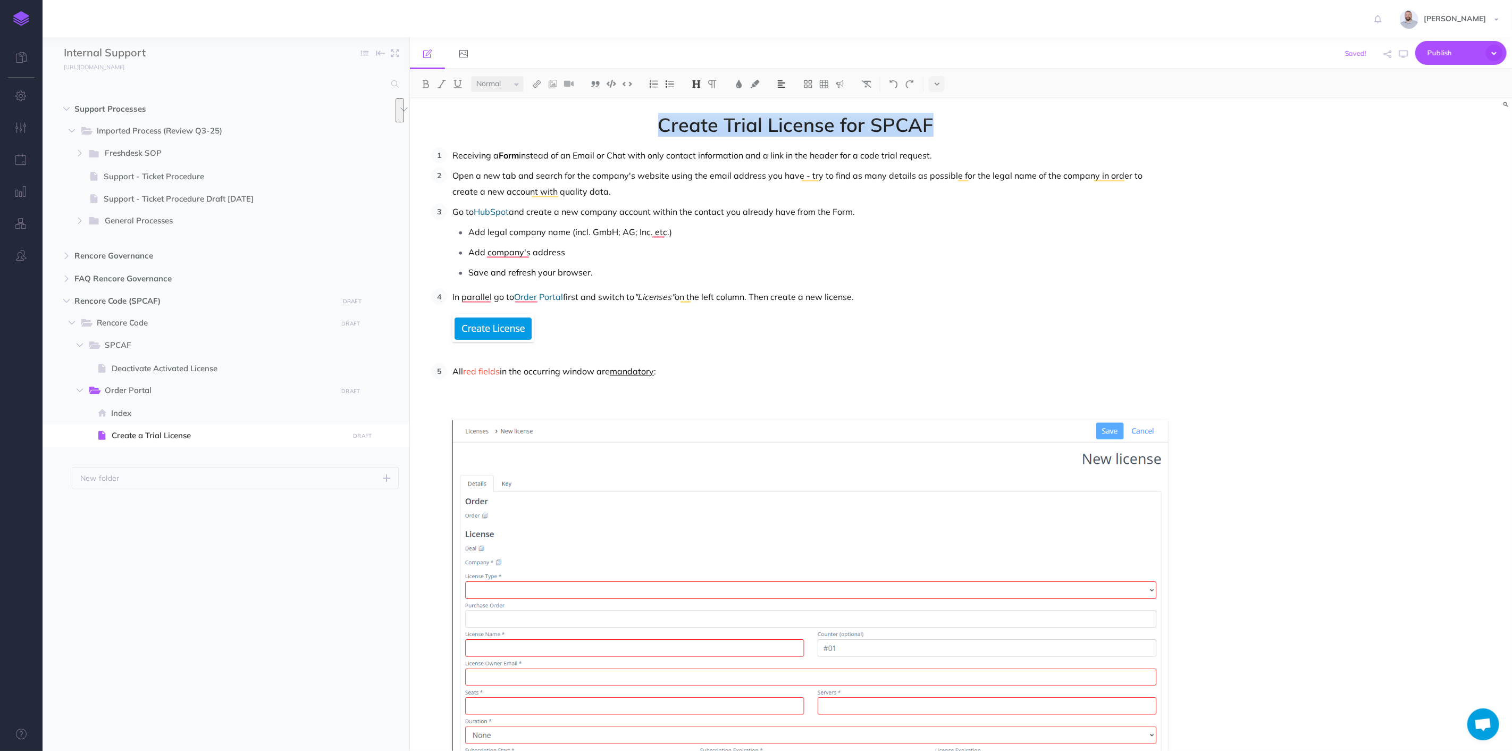
drag, startPoint x: 647, startPoint y: 125, endPoint x: 1067, endPoint y: 118, distance: 420.2
click at [1067, 118] on span "Create Trial License for SPCAF" at bounding box center [795, 124] width 745 height 21
click at [151, 365] on span "Deactivate Activated License" at bounding box center [229, 368] width 234 height 13
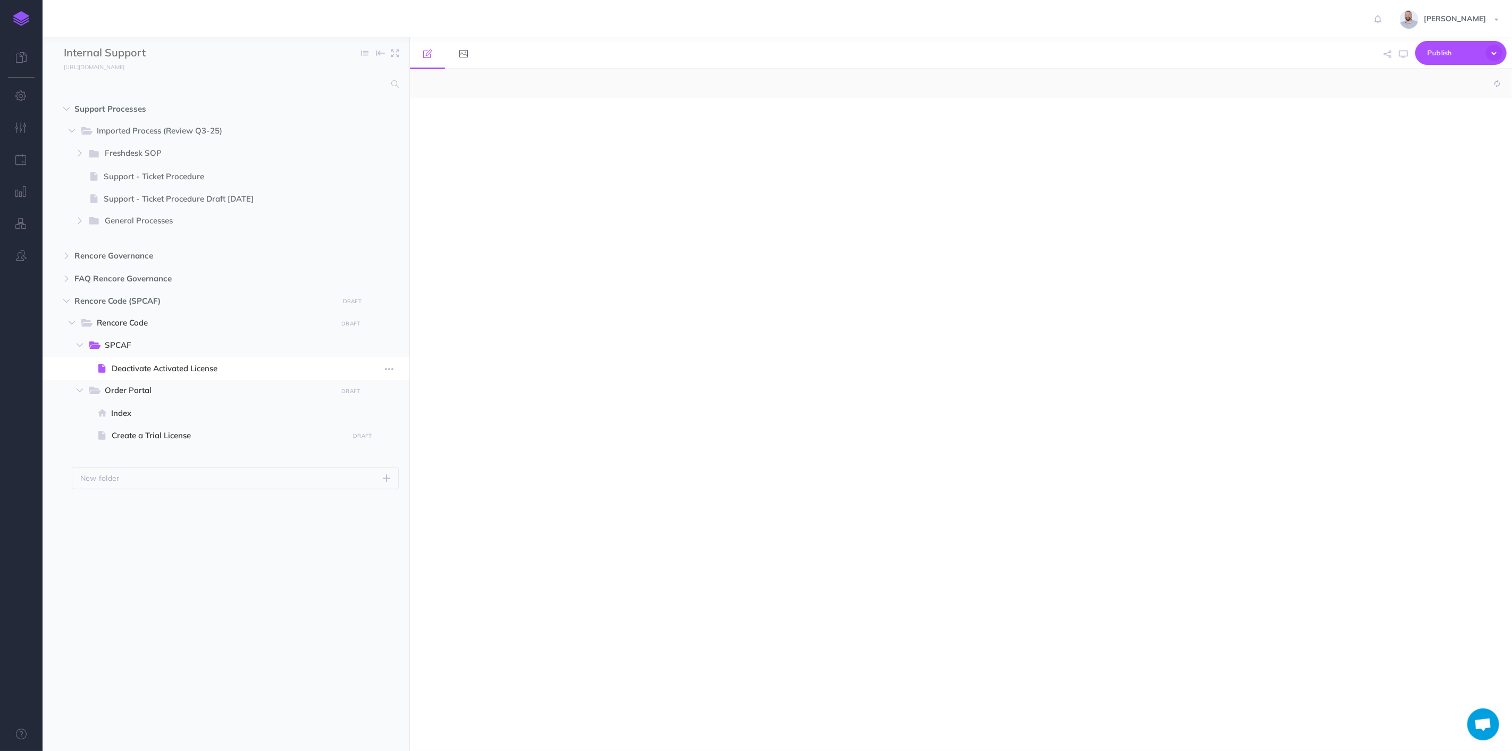
select select "null"
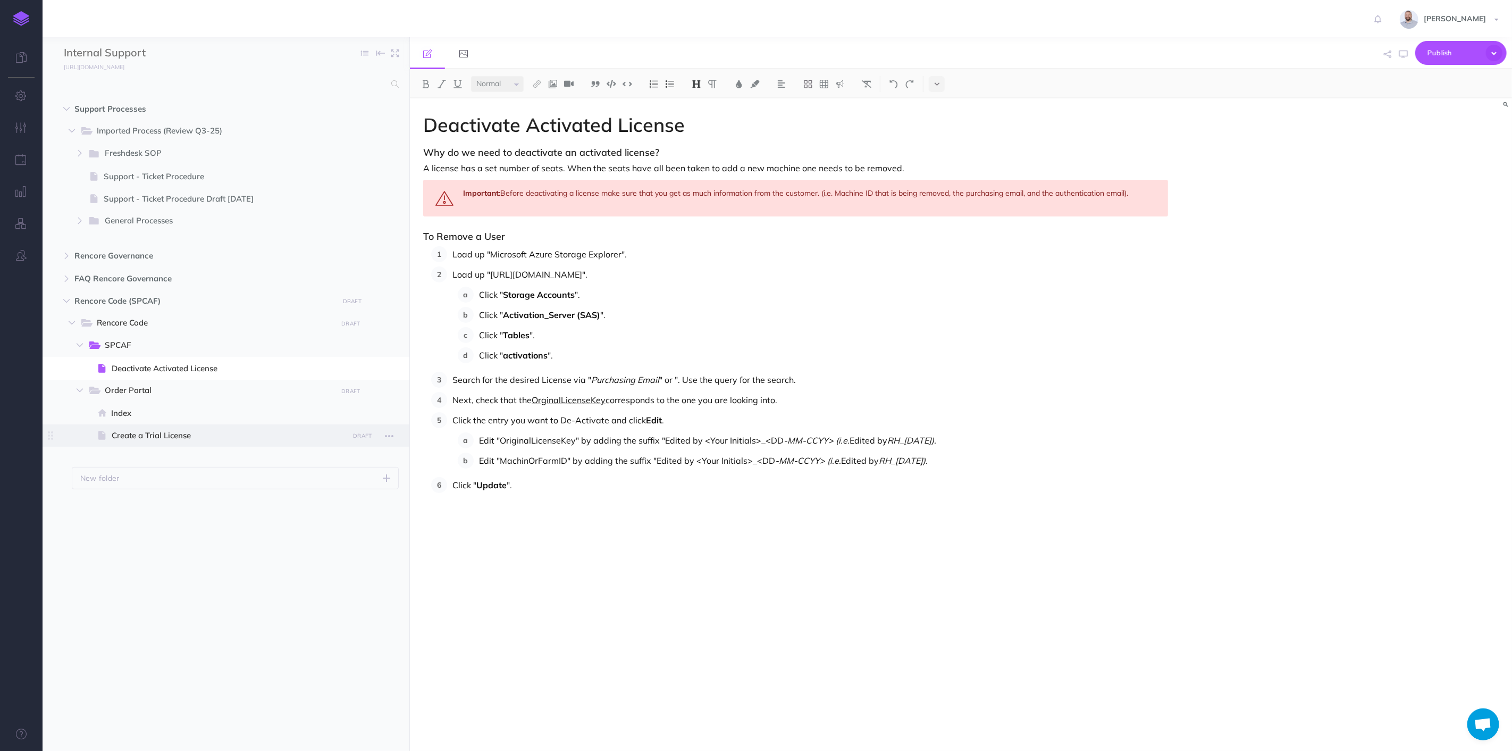
click at [143, 432] on span "Create a Trial License" at bounding box center [229, 435] width 234 height 13
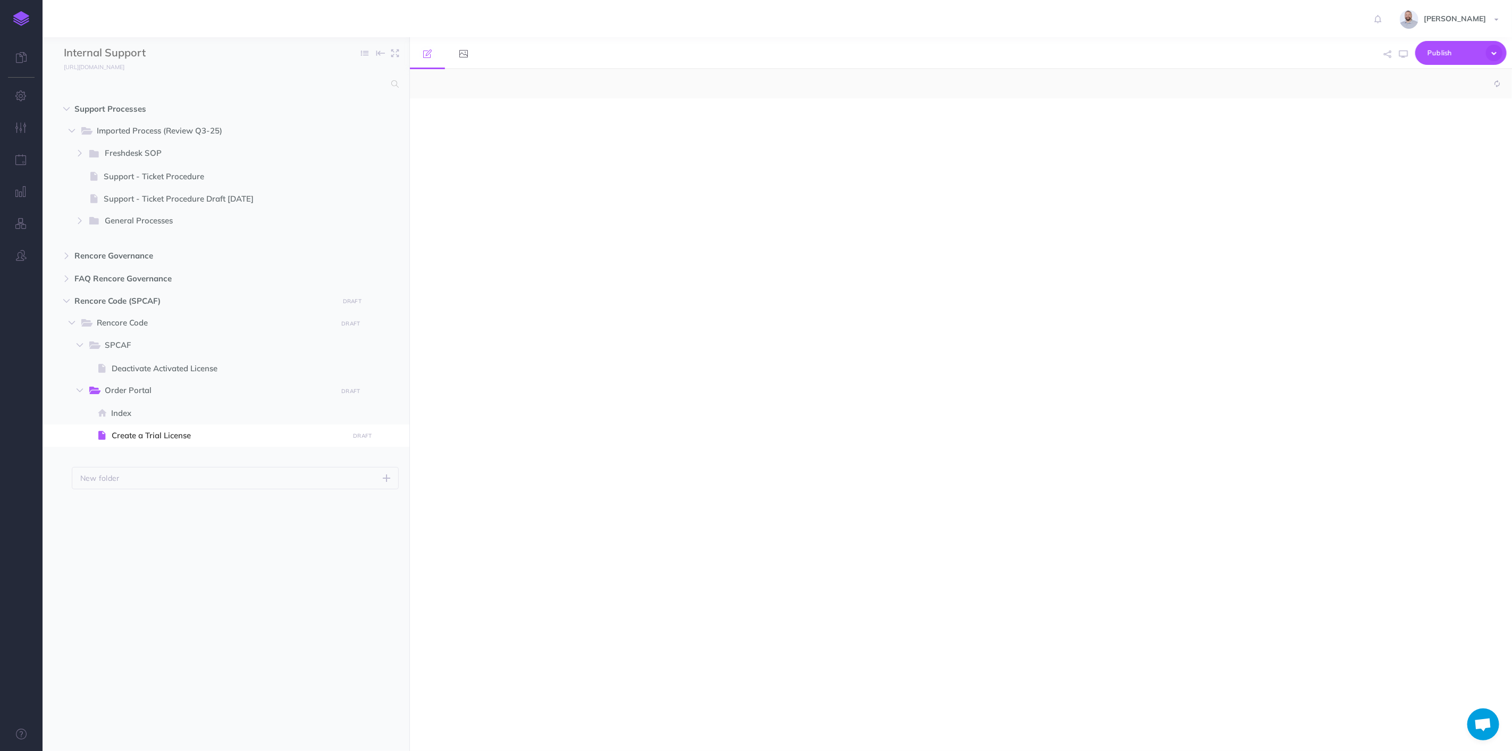
select select "null"
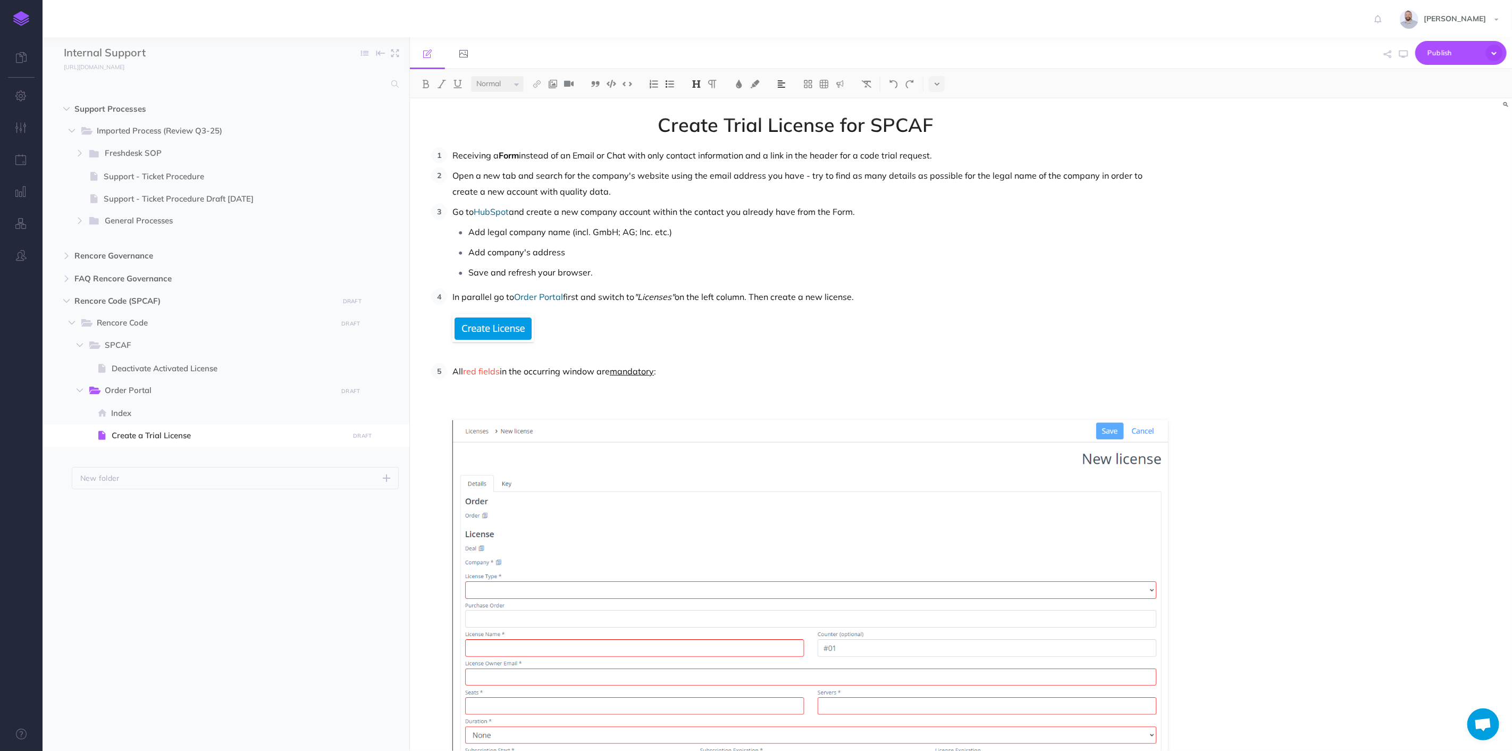
click at [731, 125] on span "Create Trial License for SPCAF" at bounding box center [795, 124] width 745 height 21
click at [588, 131] on span "Create Trial License for SPCAF" at bounding box center [795, 124] width 745 height 21
drag, startPoint x: 637, startPoint y: 124, endPoint x: 491, endPoint y: 118, distance: 146.4
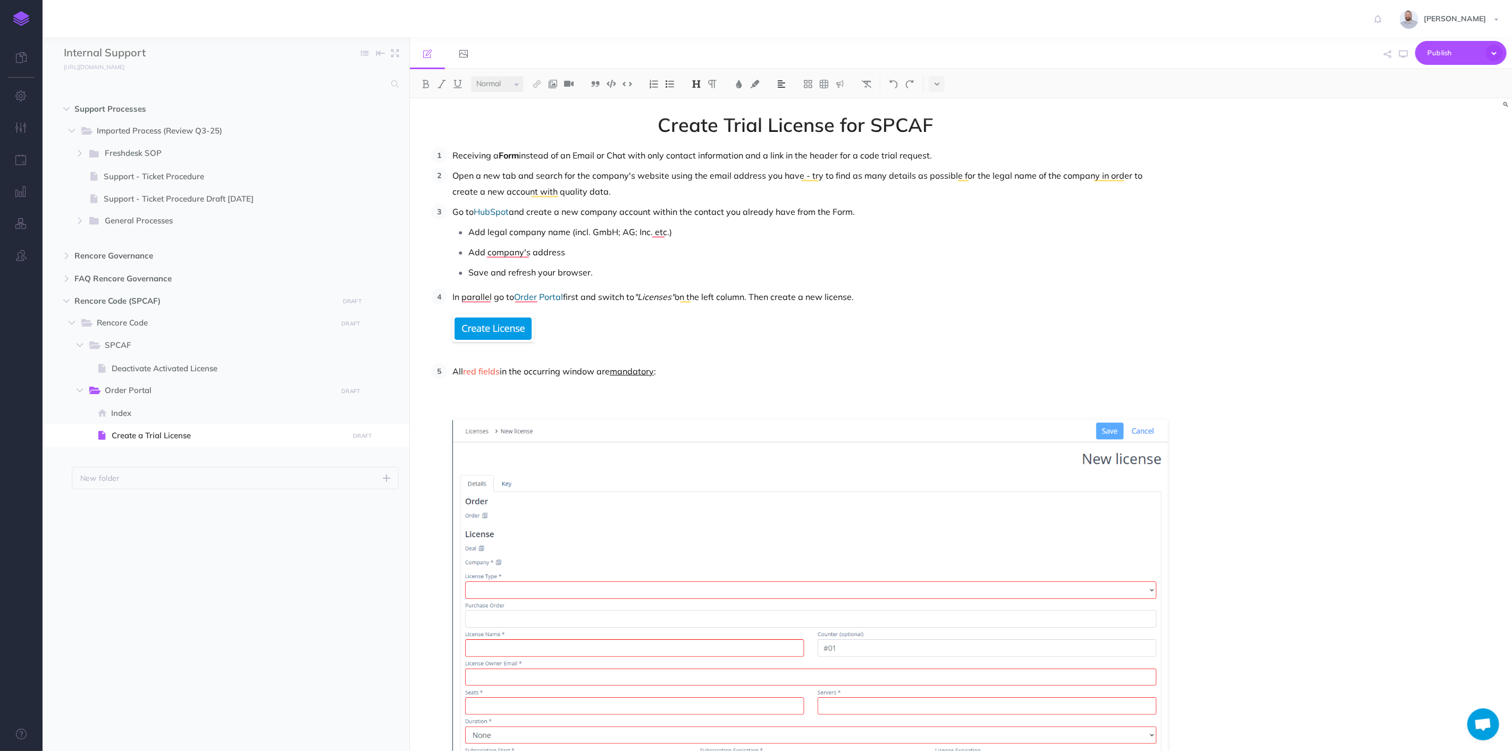
click at [491, 118] on span "Create Trial License for SPCAF" at bounding box center [795, 124] width 745 height 21
drag, startPoint x: 664, startPoint y: 125, endPoint x: 980, endPoint y: 131, distance: 316.0
click at [980, 131] on span "Create Trial License for SPCAF" at bounding box center [795, 124] width 745 height 21
click at [974, 121] on span "Create Trial License for SPCAF" at bounding box center [795, 124] width 745 height 21
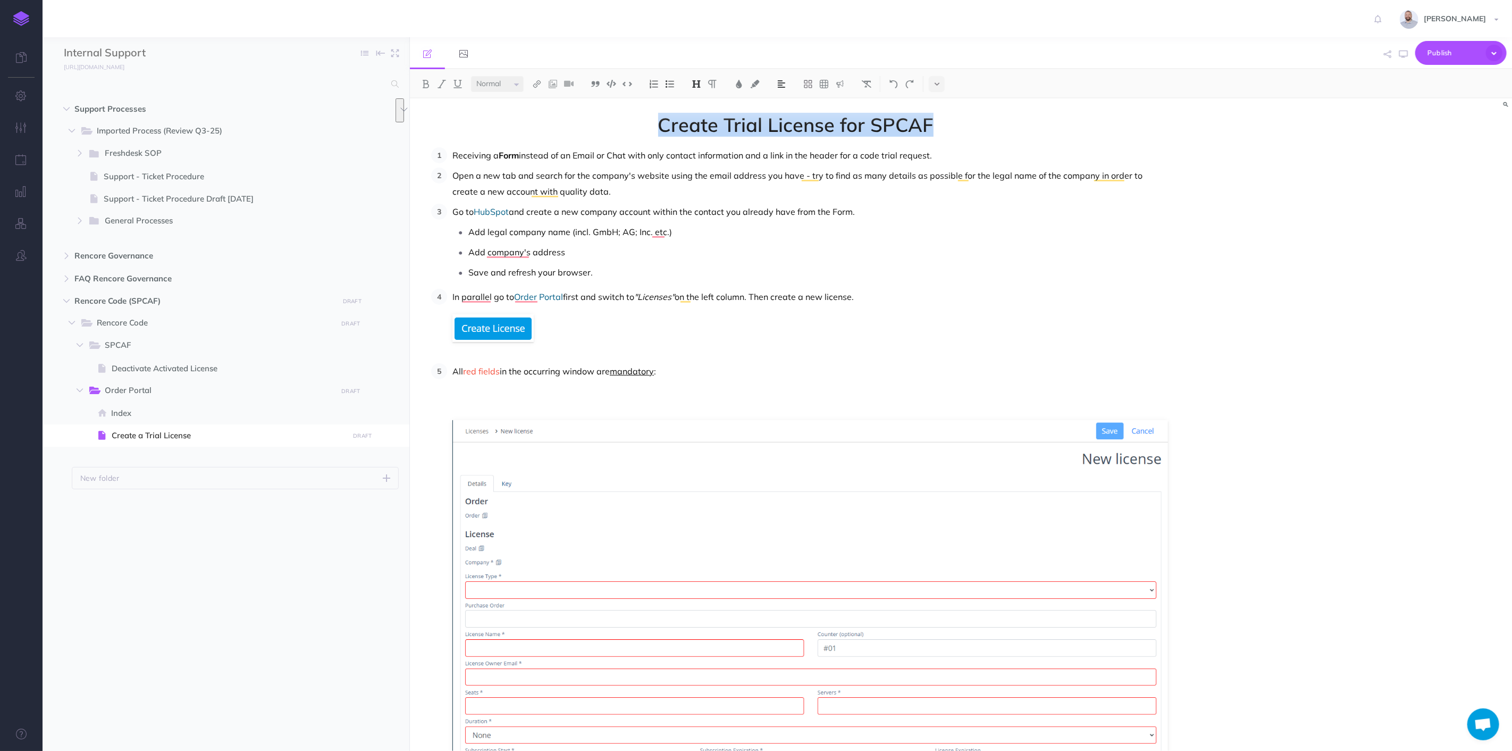
drag, startPoint x: 934, startPoint y: 124, endPoint x: 665, endPoint y: 123, distance: 269.1
click at [665, 123] on span "Create Trial License for SPCAF" at bounding box center [795, 124] width 745 height 21
click at [715, 81] on img at bounding box center [713, 84] width 10 height 9
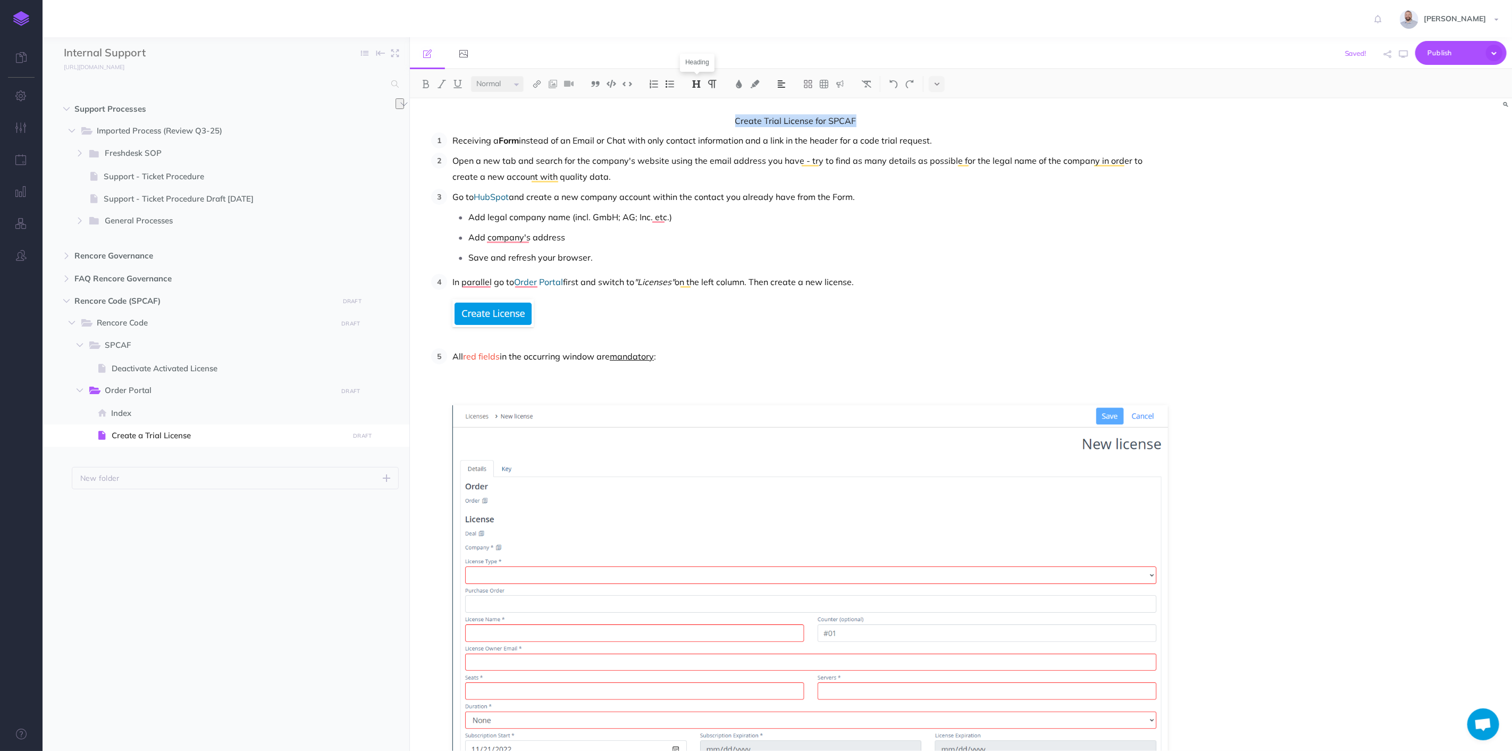
click at [699, 84] on img at bounding box center [697, 84] width 10 height 9
click at [699, 101] on button "H1" at bounding box center [697, 103] width 16 height 16
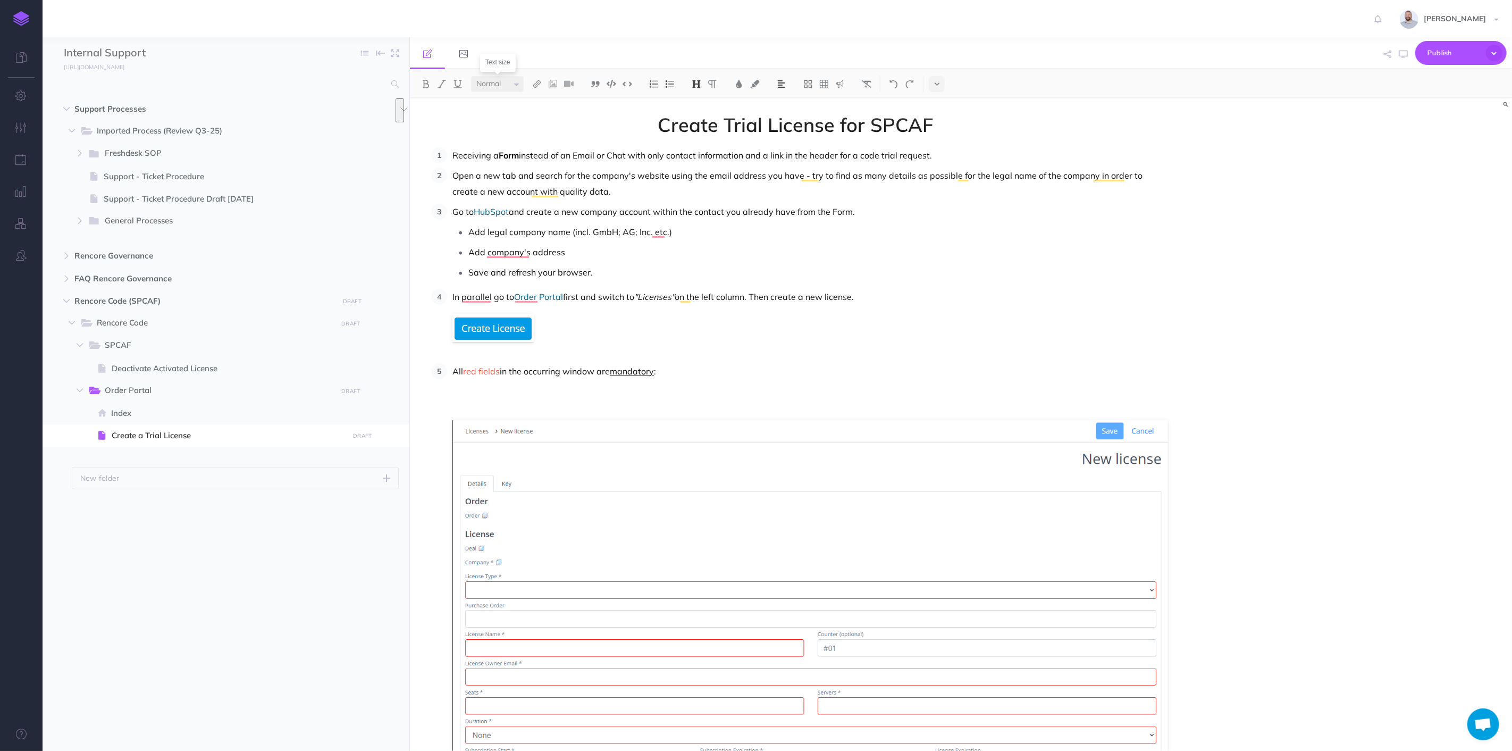
click at [513, 81] on select "Small Normal Large" at bounding box center [497, 84] width 53 height 16
click at [866, 84] on img at bounding box center [867, 84] width 10 height 9
click at [737, 128] on h1 "Create Trial License for SPCAF" at bounding box center [795, 124] width 745 height 21
click at [718, 162] on p "Receiving a Form instead of an Email or Chat with only contact information and …" at bounding box center [811, 155] width 716 height 16
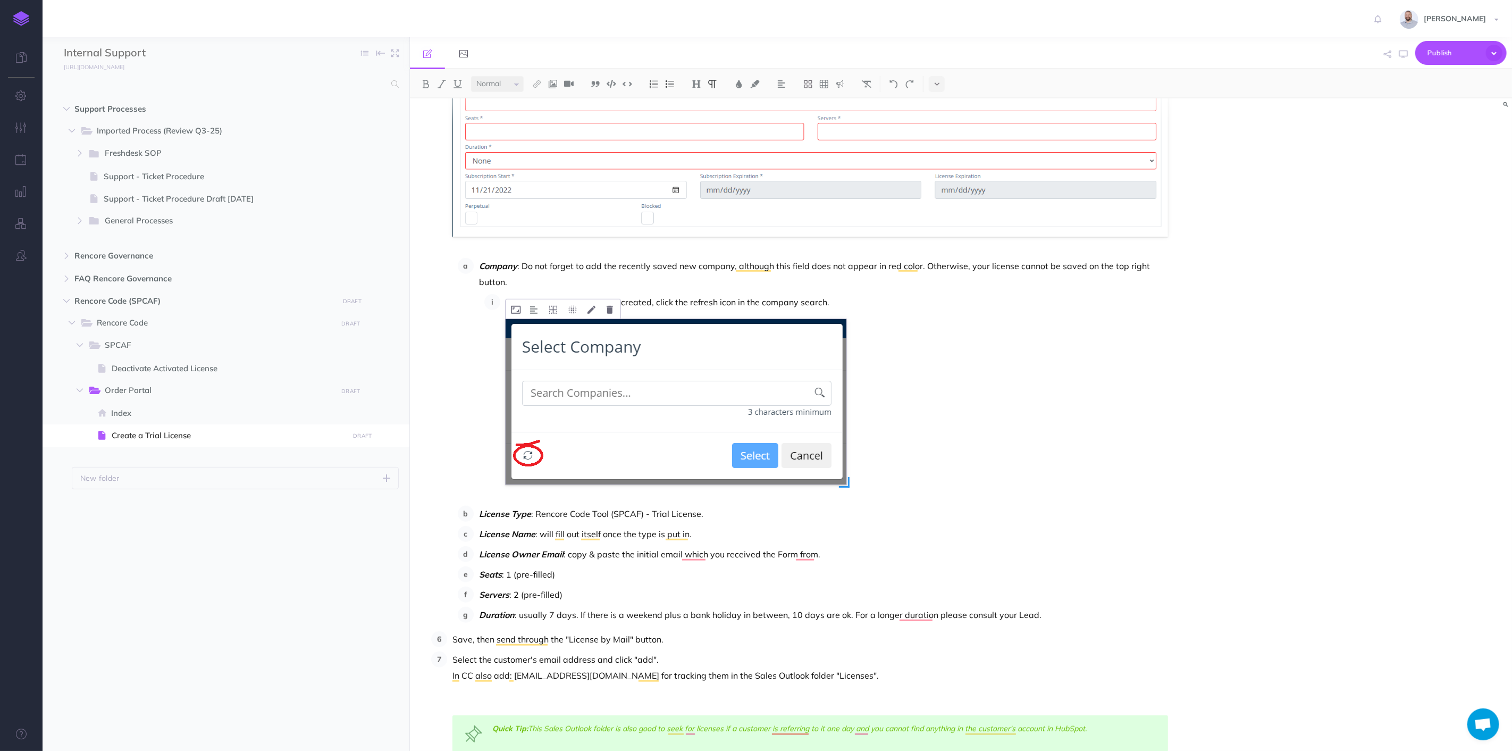
scroll to position [701, 0]
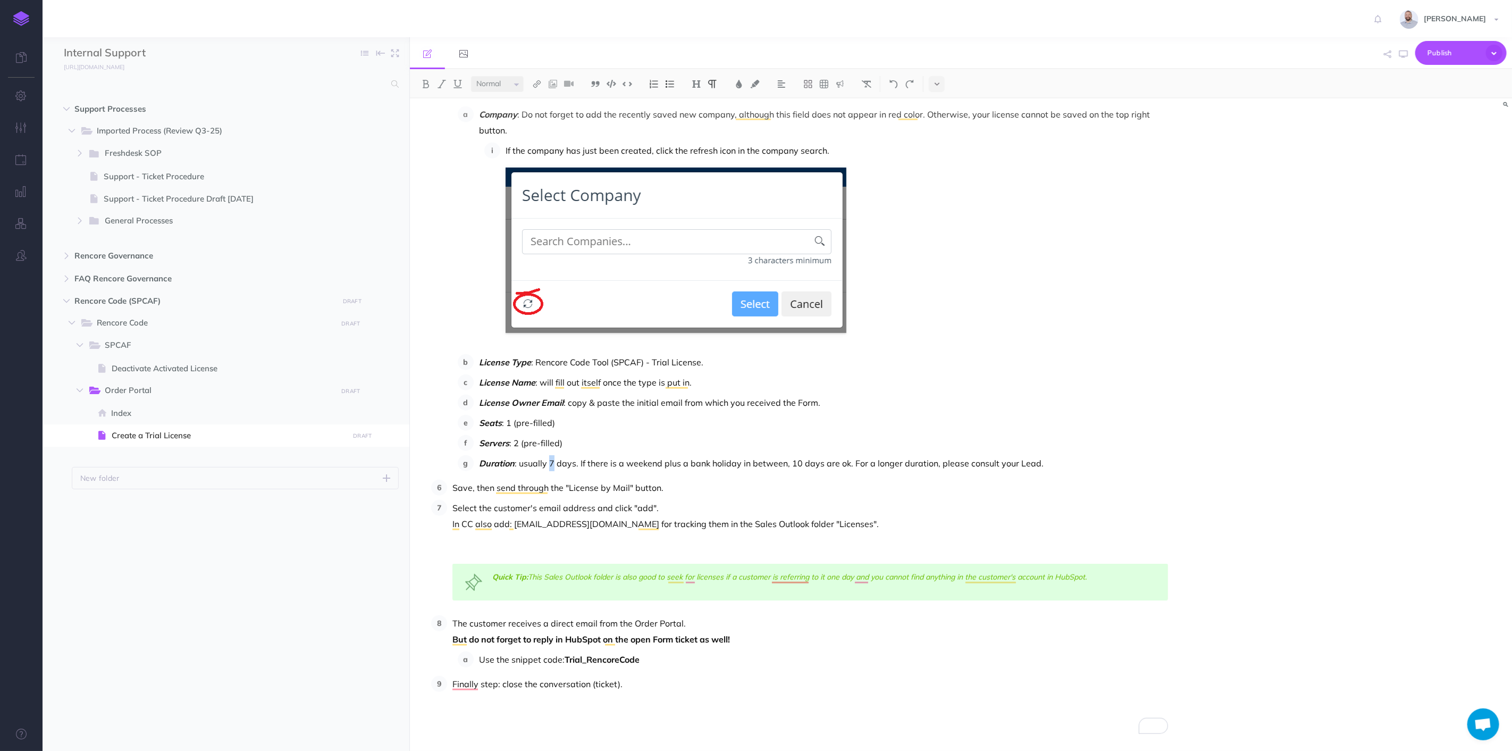
click at [550, 460] on p "Duration : usually 7 days. If there is a weekend plus a bank holiday in between…" at bounding box center [823, 463] width 689 height 16
drag, startPoint x: 550, startPoint y: 463, endPoint x: 518, endPoint y: 461, distance: 32.5
click at [518, 461] on p "Duration : usually 14 days. If there is a weekend plus a bank holiday in betwee…" at bounding box center [823, 463] width 689 height 16
drag, startPoint x: 820, startPoint y: 462, endPoint x: 554, endPoint y: 457, distance: 265.9
click at [554, 457] on p "Duration : 14 days. If there is a weekend plus a bank holiday in between, 10 da…" at bounding box center [823, 463] width 689 height 16
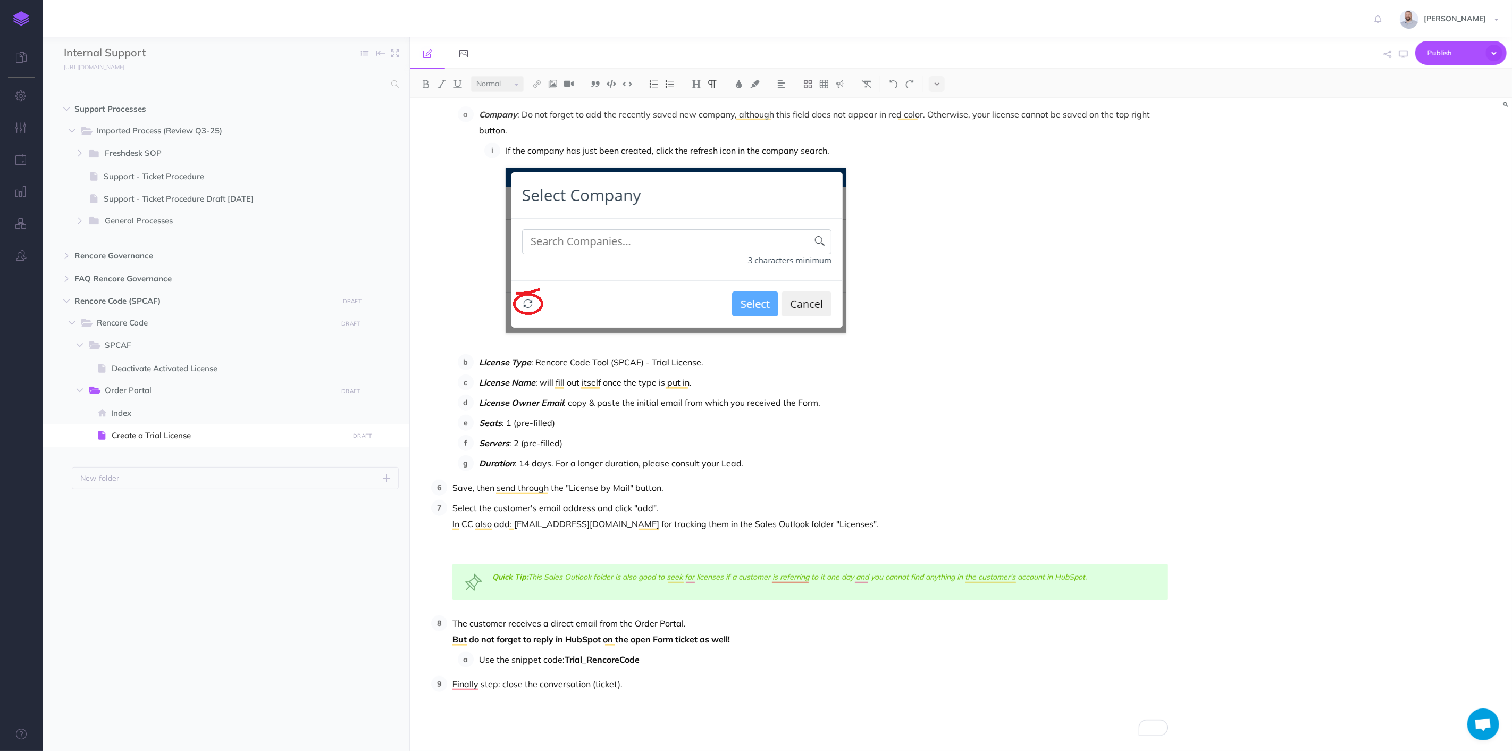
click at [791, 455] on p "Duration : 14 days. For a longer duration, please consult your Lead." at bounding box center [823, 463] width 689 height 16
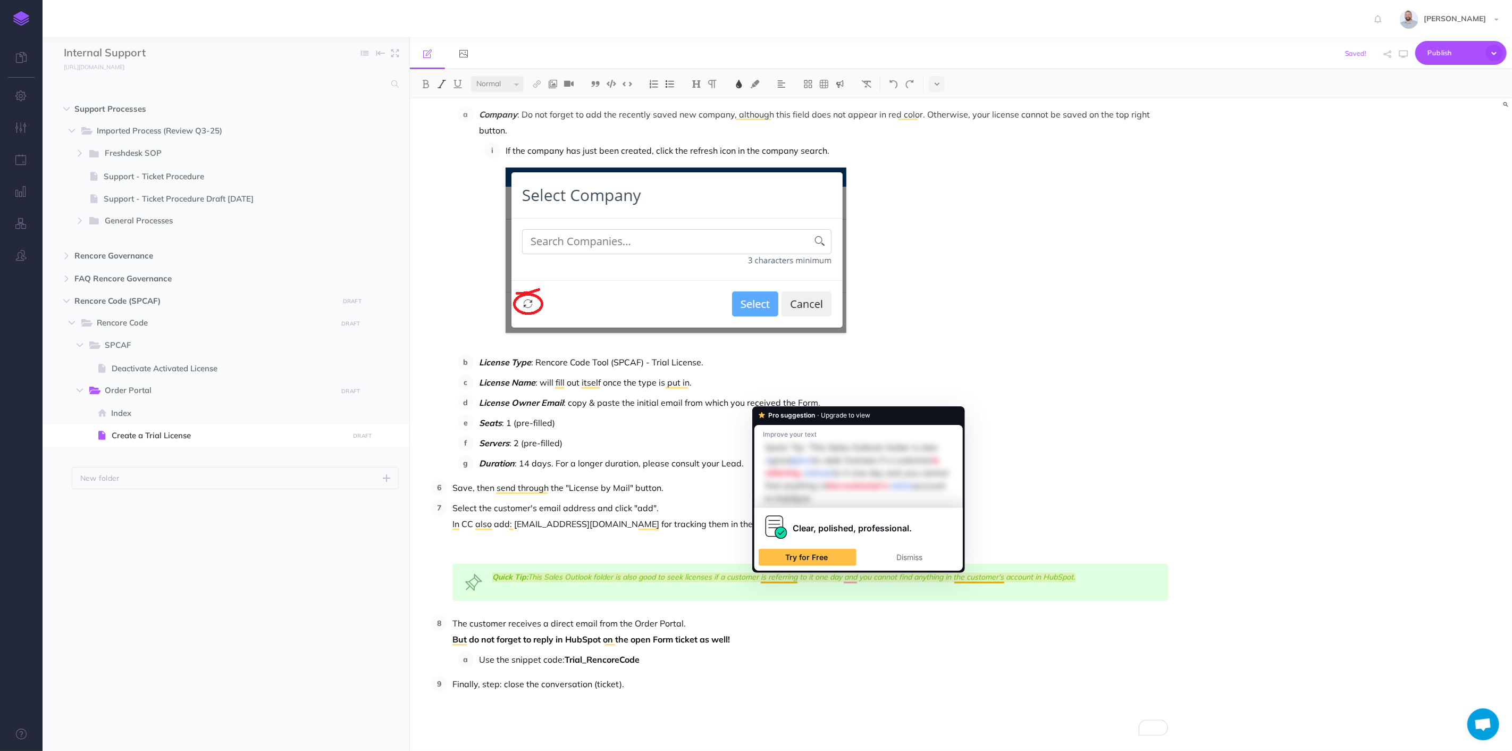
click at [725, 579] on span "This Sales Outlook folder is also good to seek licenses if a customer is referr…" at bounding box center [801, 577] width 547 height 10
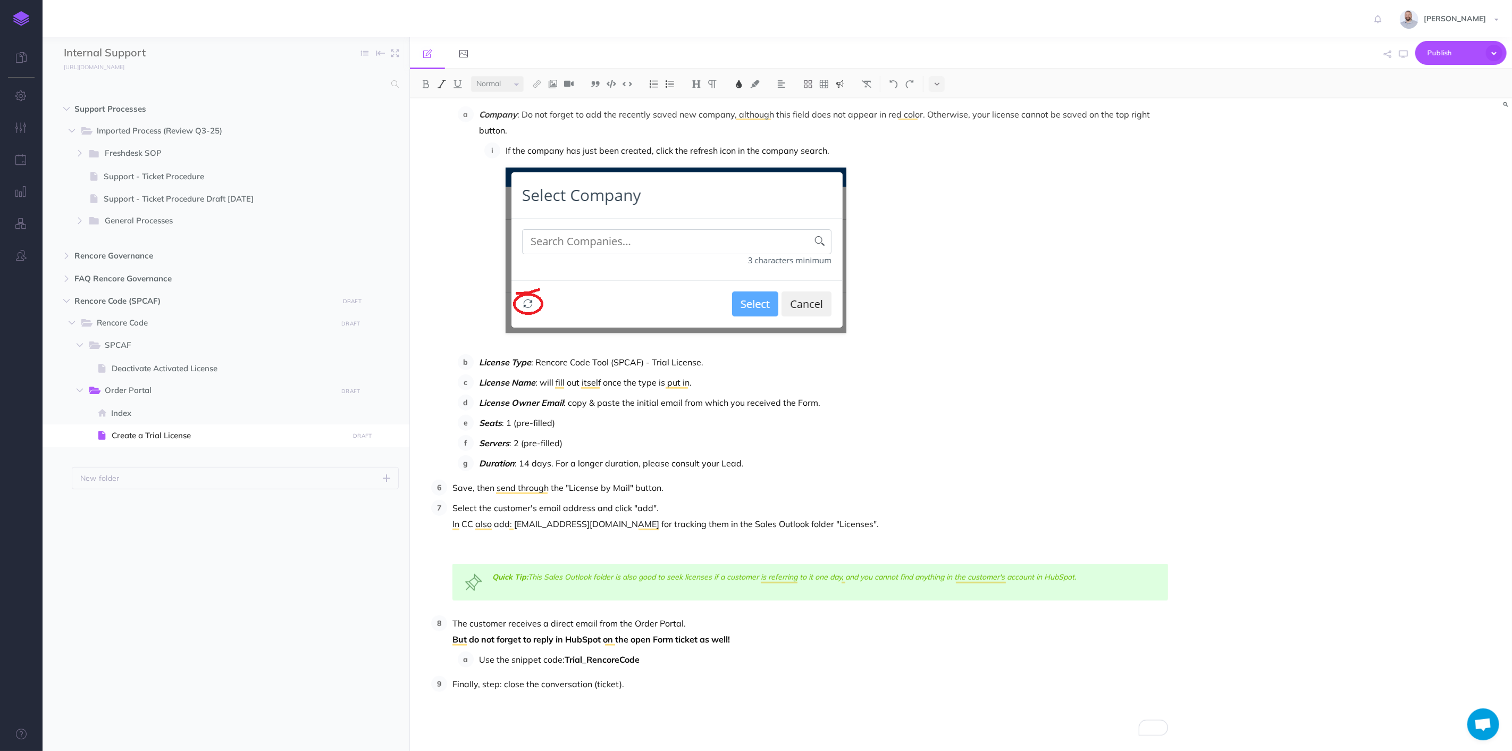
scroll to position [727, 0]
click at [756, 544] on p "To enrich screen reader interactions, please activate Accessibility in Grammarl…" at bounding box center [811, 548] width 716 height 32
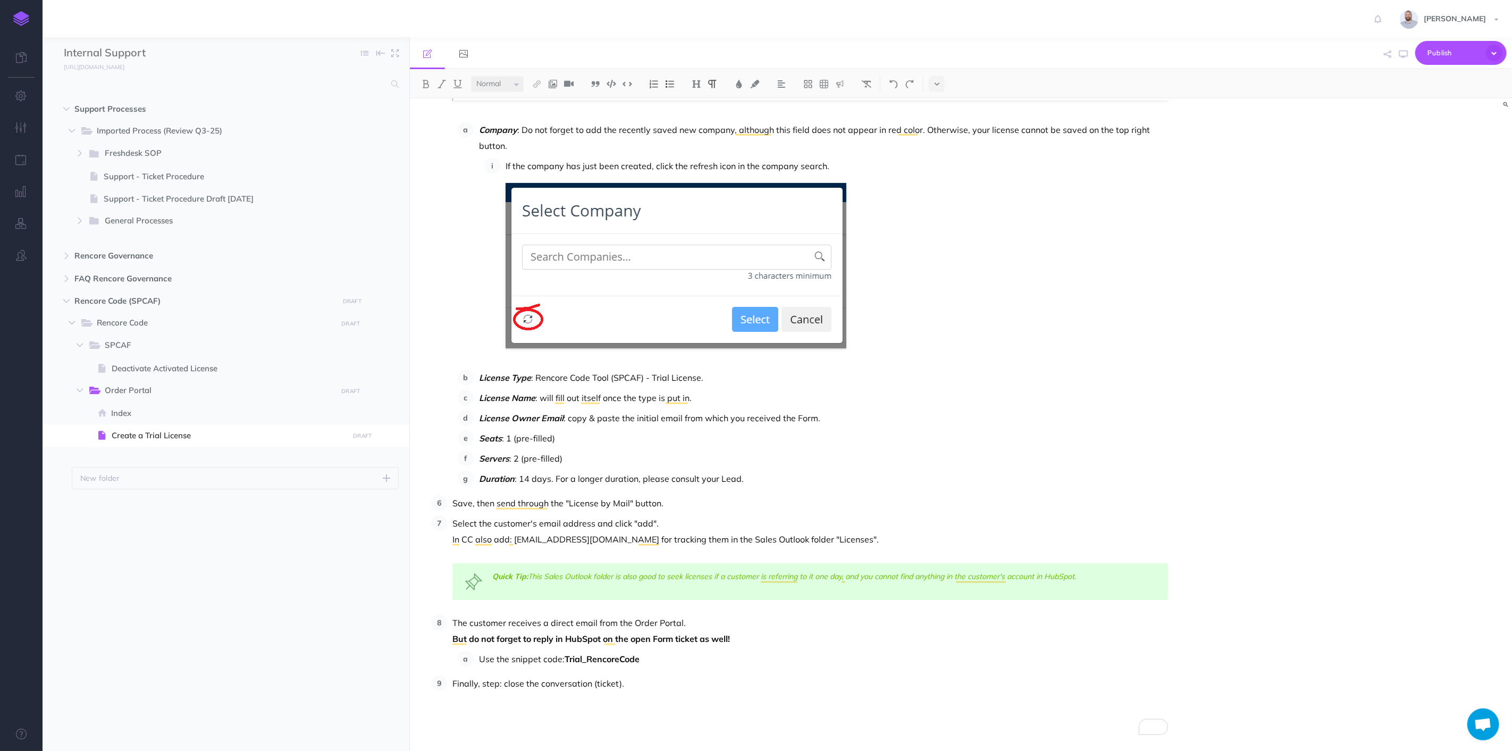
scroll to position [709, 0]
click at [756, 551] on p "In CC also add: [EMAIL_ADDRESS][DOMAIN_NAME] for tracking them in the Sales Out…" at bounding box center [811, 547] width 716 height 32
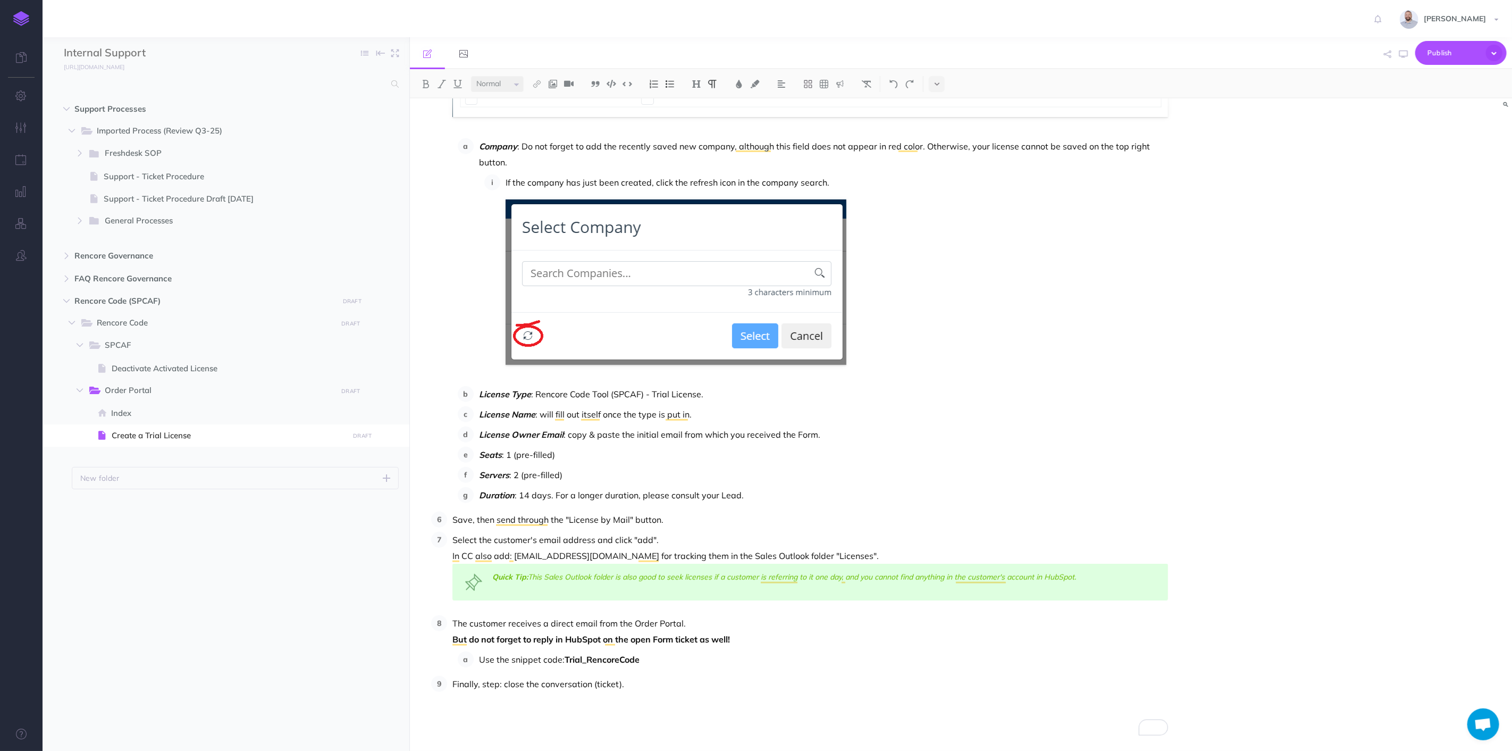
scroll to position [696, 0]
click at [795, 503] on ol "Receiving a Form instead of an Email or Chat with only contact information and …" at bounding box center [799, 72] width 737 height 1239
click at [790, 495] on p "Duration : 14 days. For a longer duration, please consult your Lead." at bounding box center [823, 495] width 689 height 16
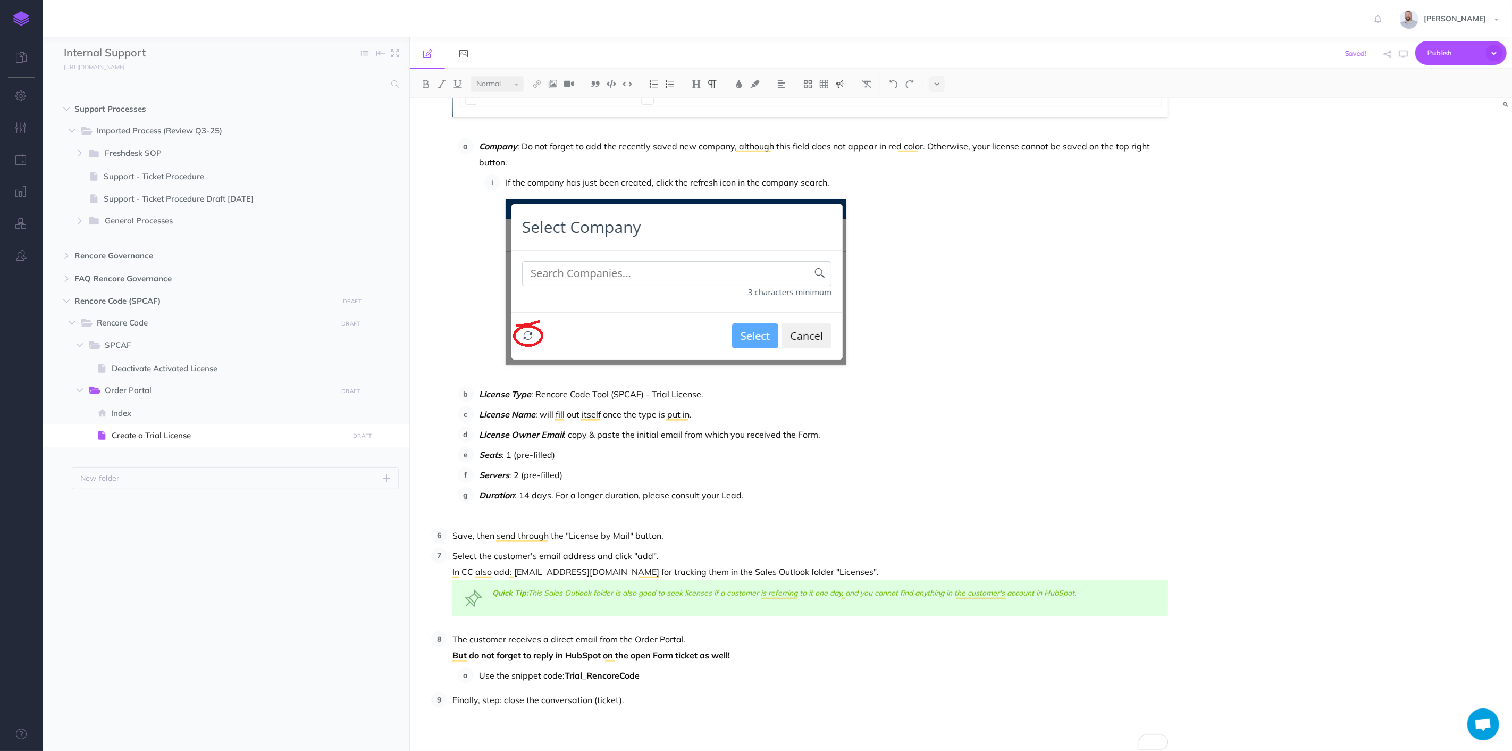
scroll to position [697, 0]
click at [843, 83] on img at bounding box center [840, 84] width 10 height 9
click at [842, 117] on img at bounding box center [840, 118] width 10 height 9
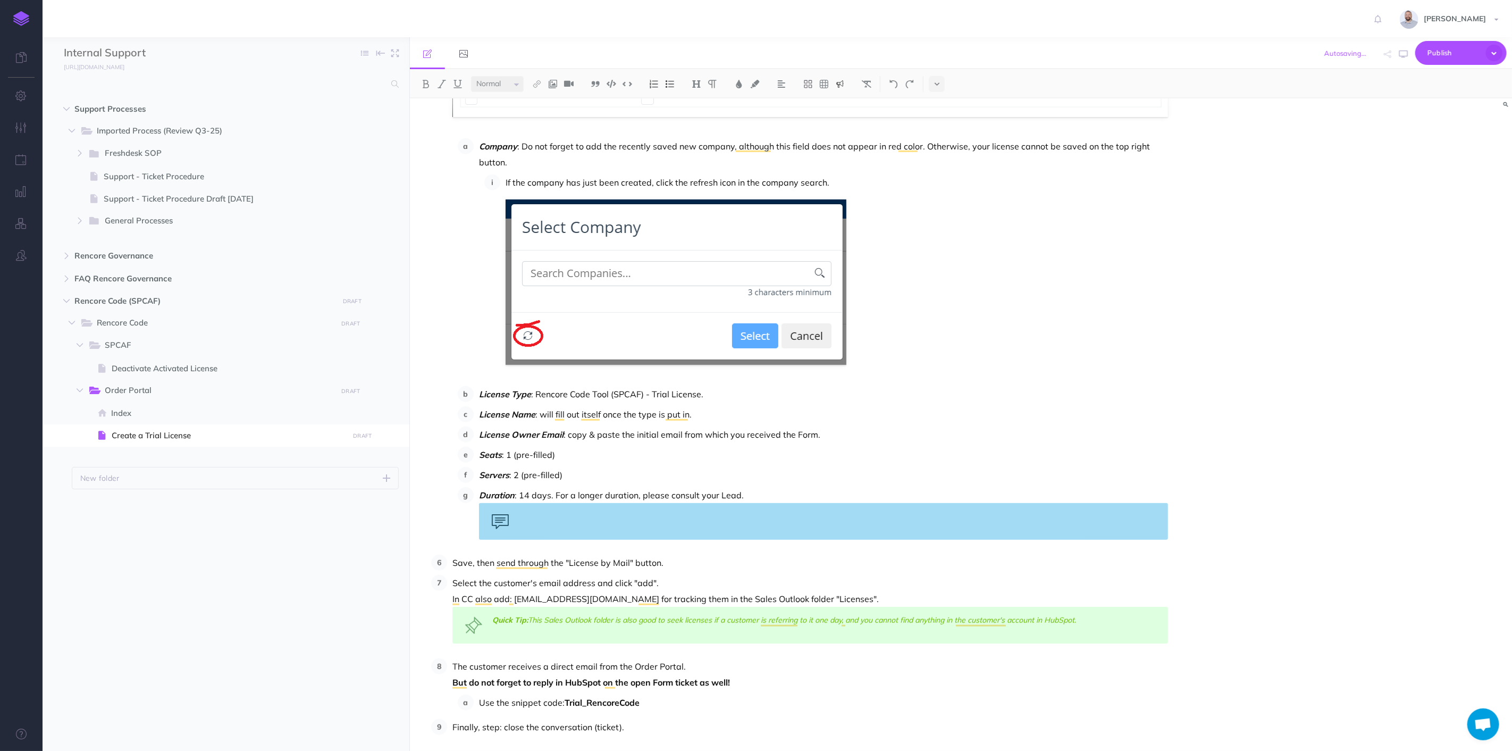
click at [534, 511] on div "To enrich screen reader interactions, please activate Accessibility in Grammarl…" at bounding box center [823, 521] width 689 height 37
click at [648, 515] on div "Remember that the" at bounding box center [823, 521] width 689 height 37
click at [556, 512] on div "Remember that the" at bounding box center [823, 521] width 689 height 37
click at [563, 512] on div "Remember: that the" at bounding box center [823, 521] width 689 height 37
click at [632, 512] on div "Remember: That the" at bounding box center [823, 521] width 689 height 37
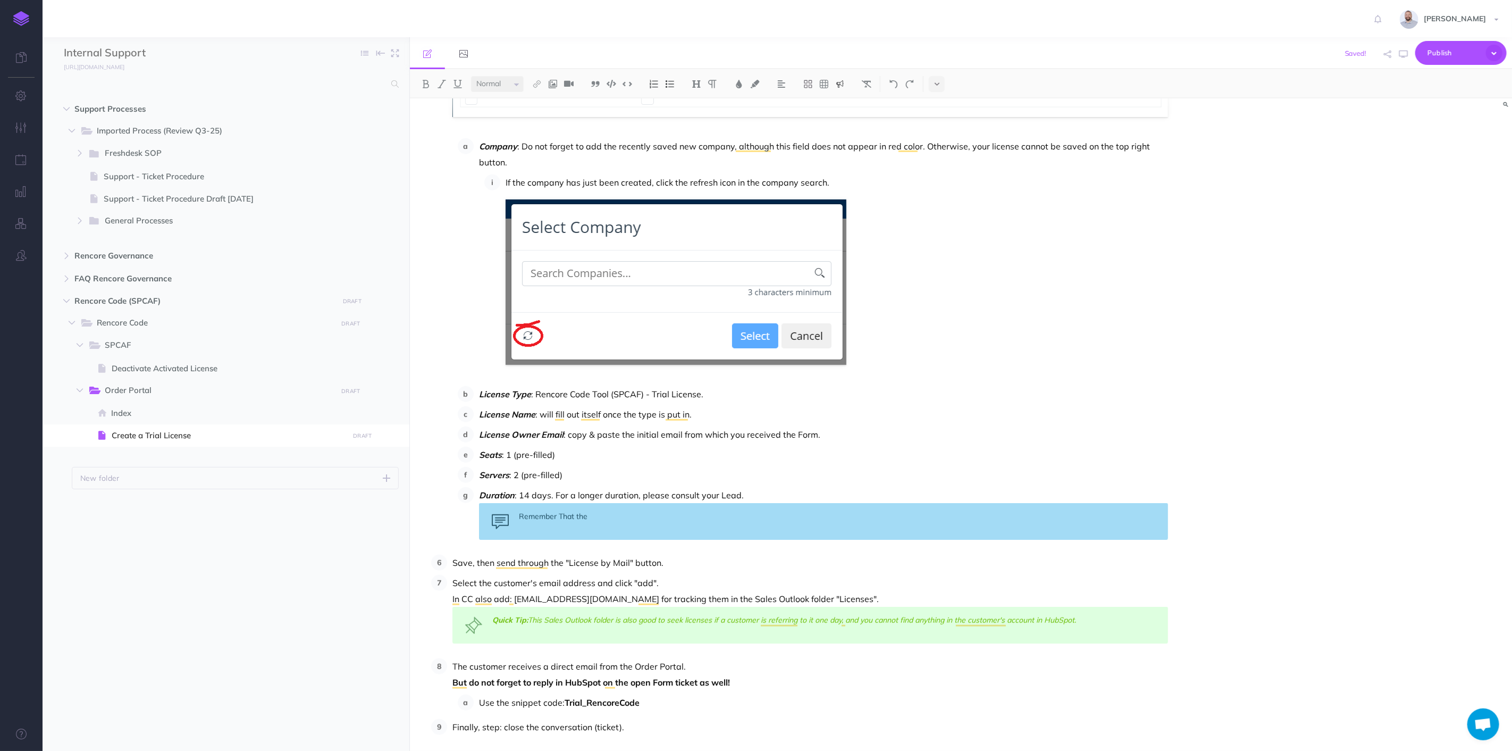
click at [562, 513] on div "Remember That the" at bounding box center [823, 521] width 689 height 37
click at [622, 516] on div "Info: Remember that the" at bounding box center [823, 521] width 689 height 37
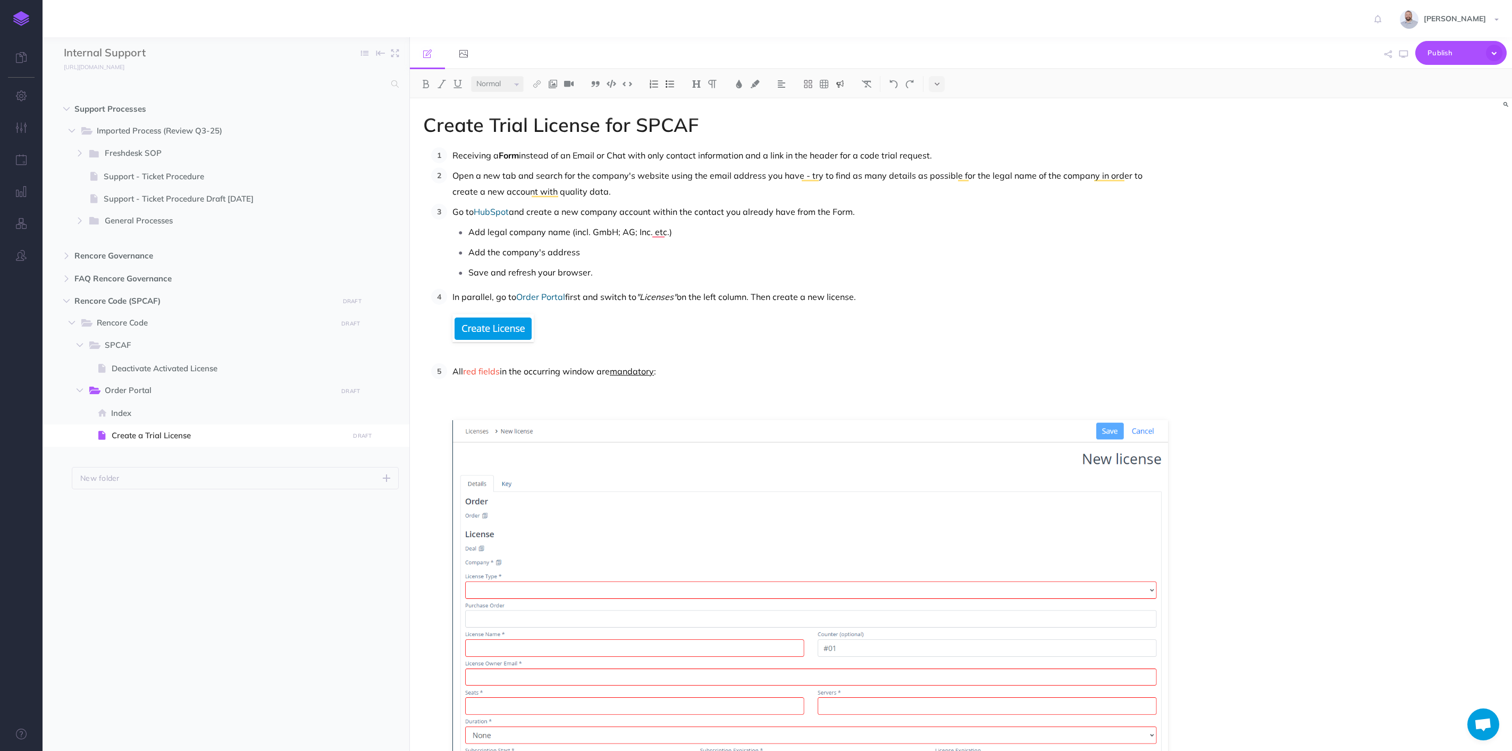
select select "null"
